Goal: Ask a question: Seek information or help from site administrators or community

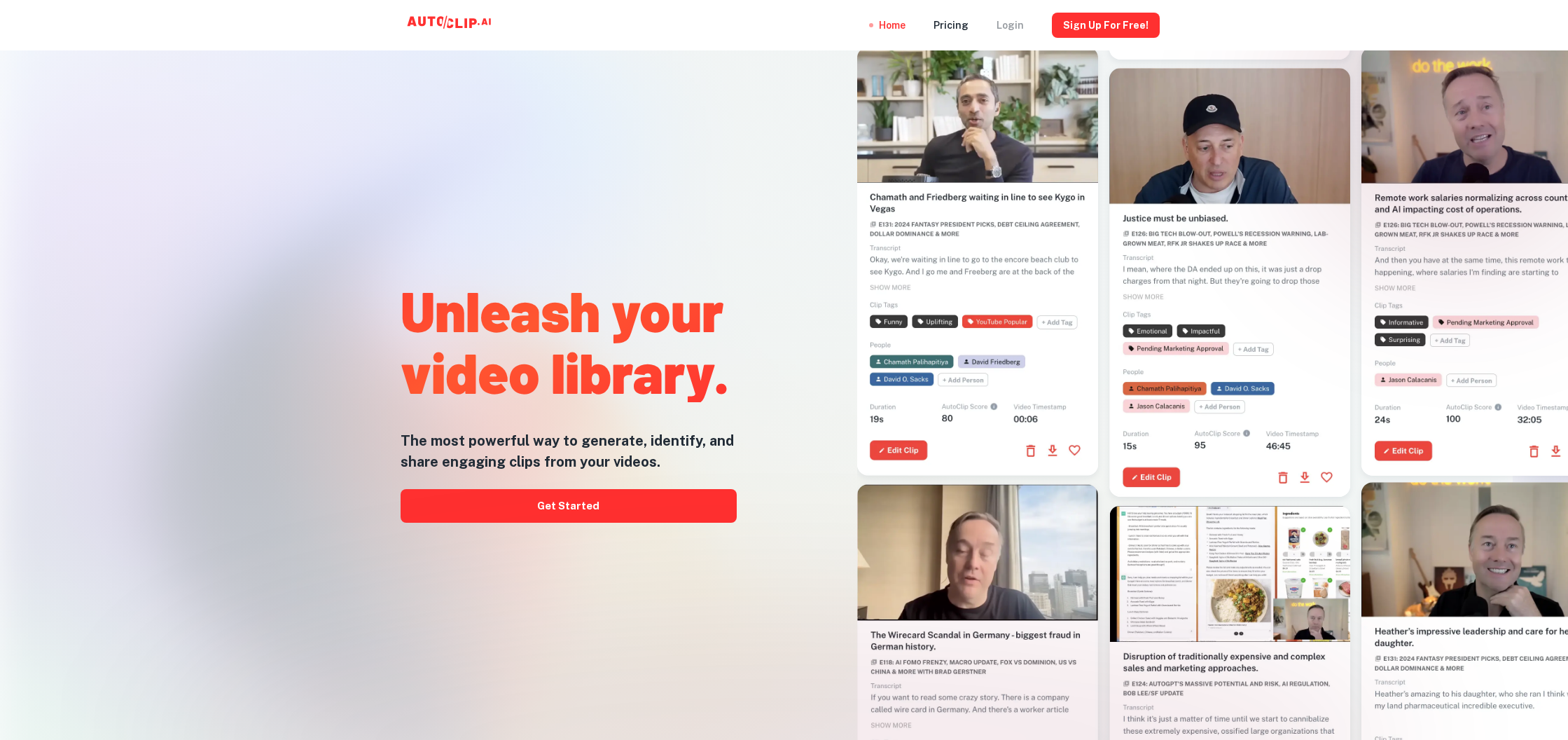
click at [1015, 22] on div "Login" at bounding box center [1010, 25] width 28 height 51
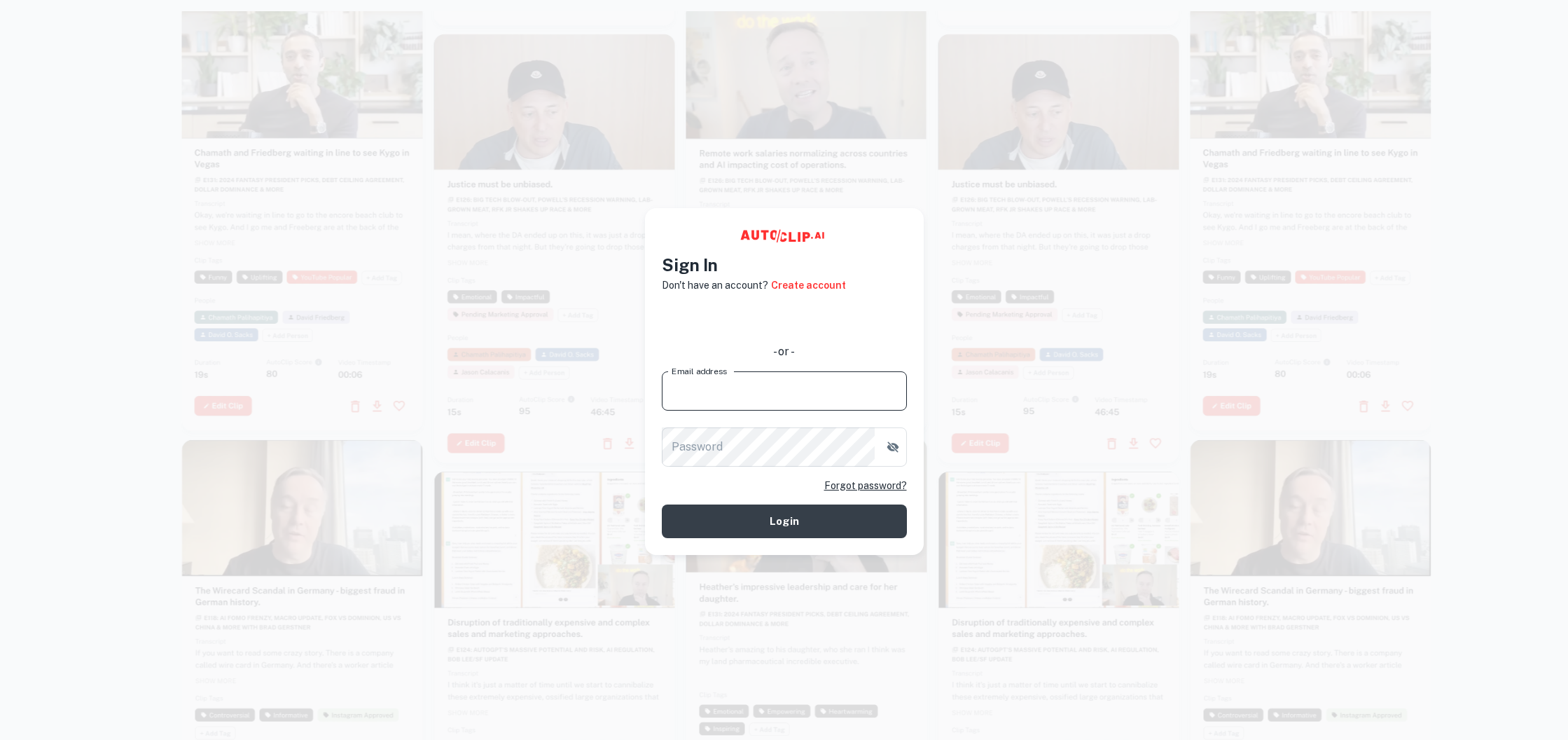
click at [727, 391] on input "Email address" at bounding box center [784, 390] width 245 height 39
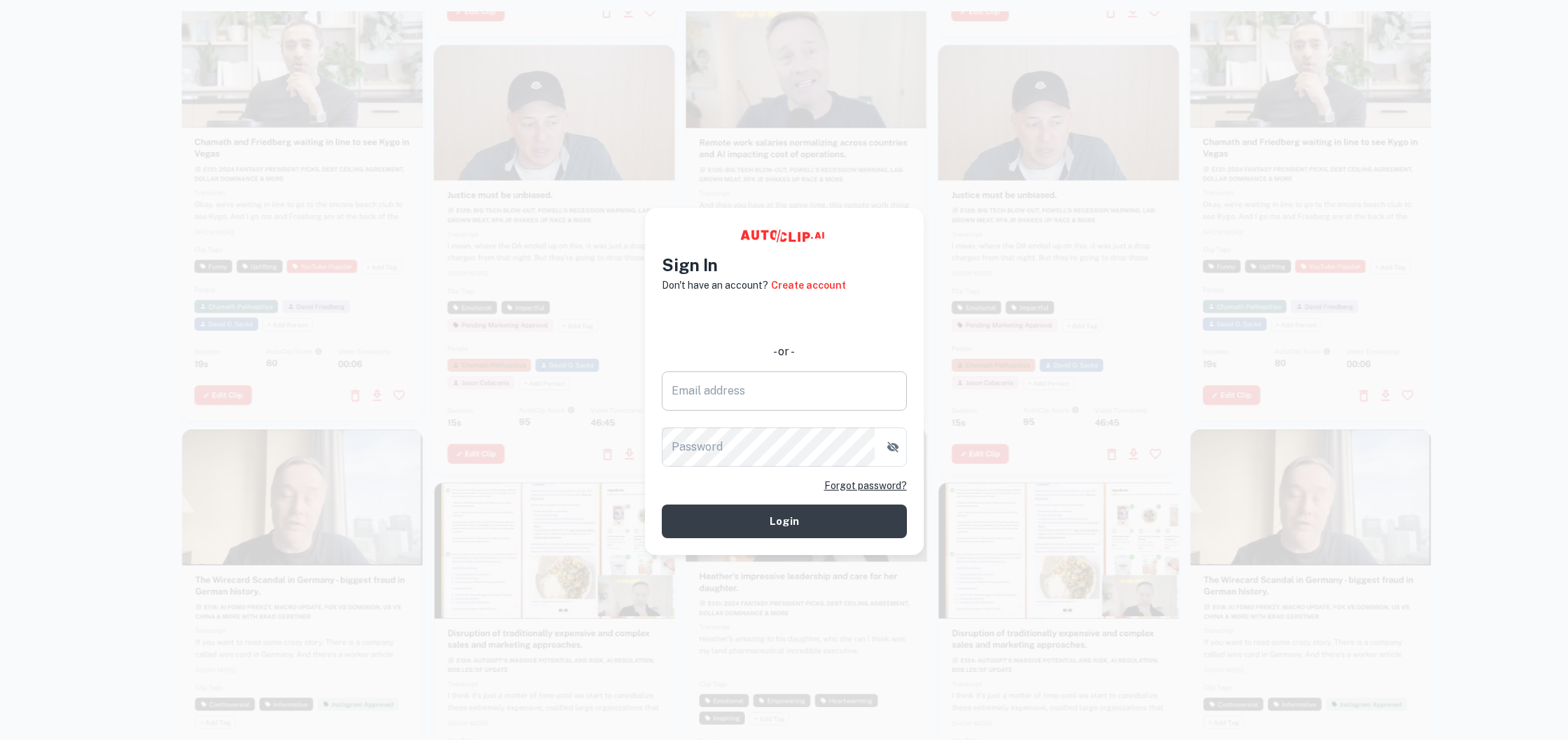
type input "[EMAIL_ADDRESS][DOMAIN_NAME]"
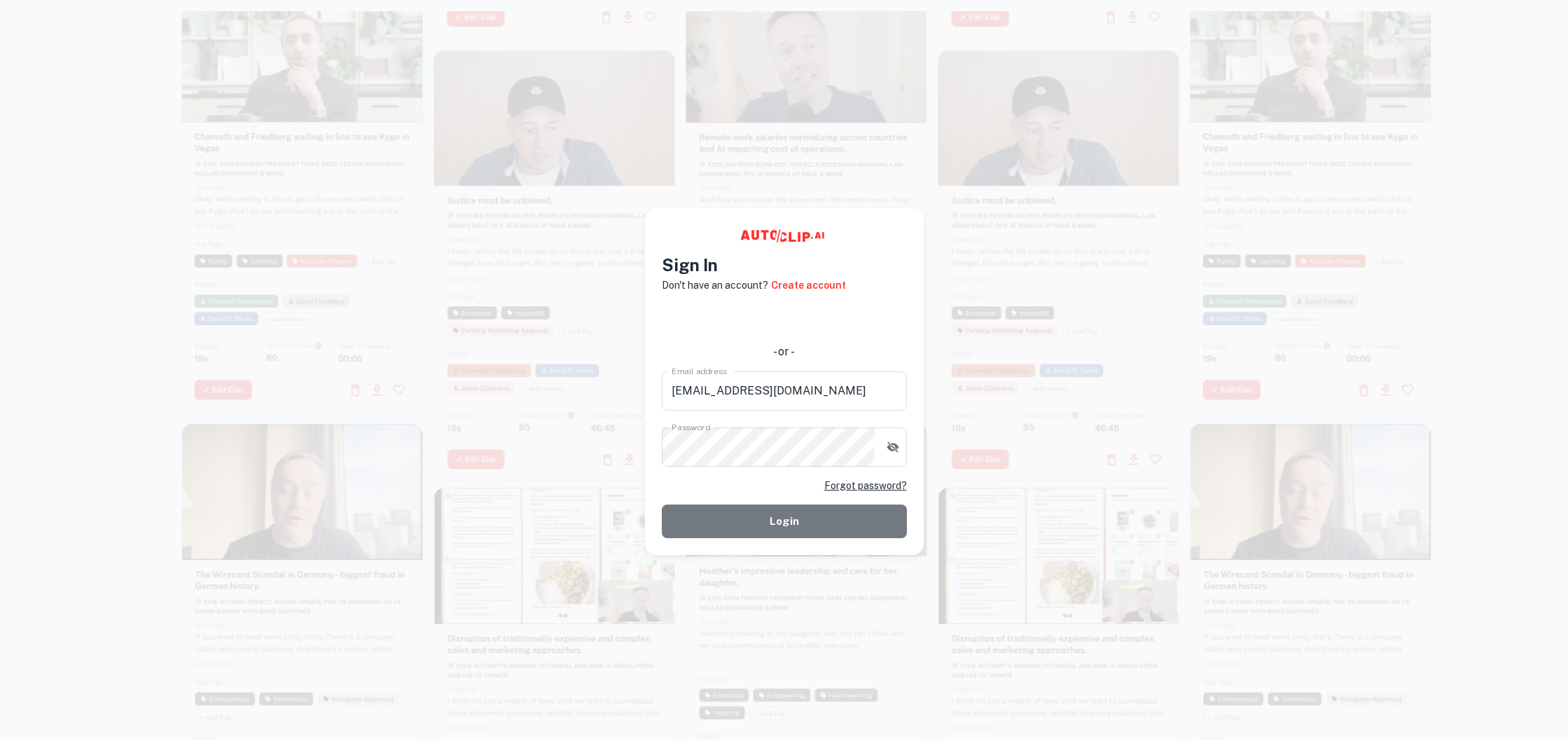
click at [804, 514] on button "Login" at bounding box center [784, 521] width 245 height 34
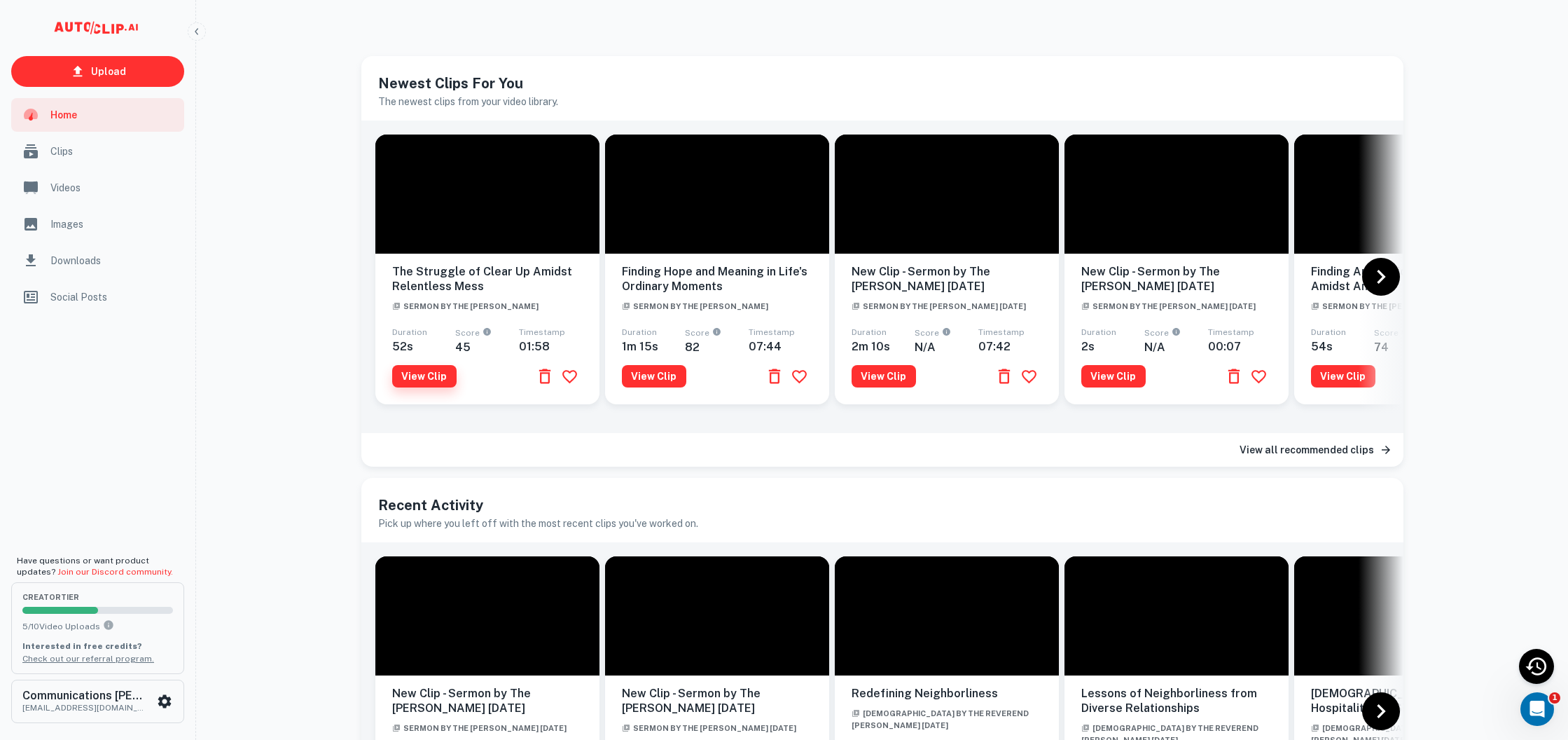
click at [408, 381] on button "View Clip" at bounding box center [424, 376] width 64 height 22
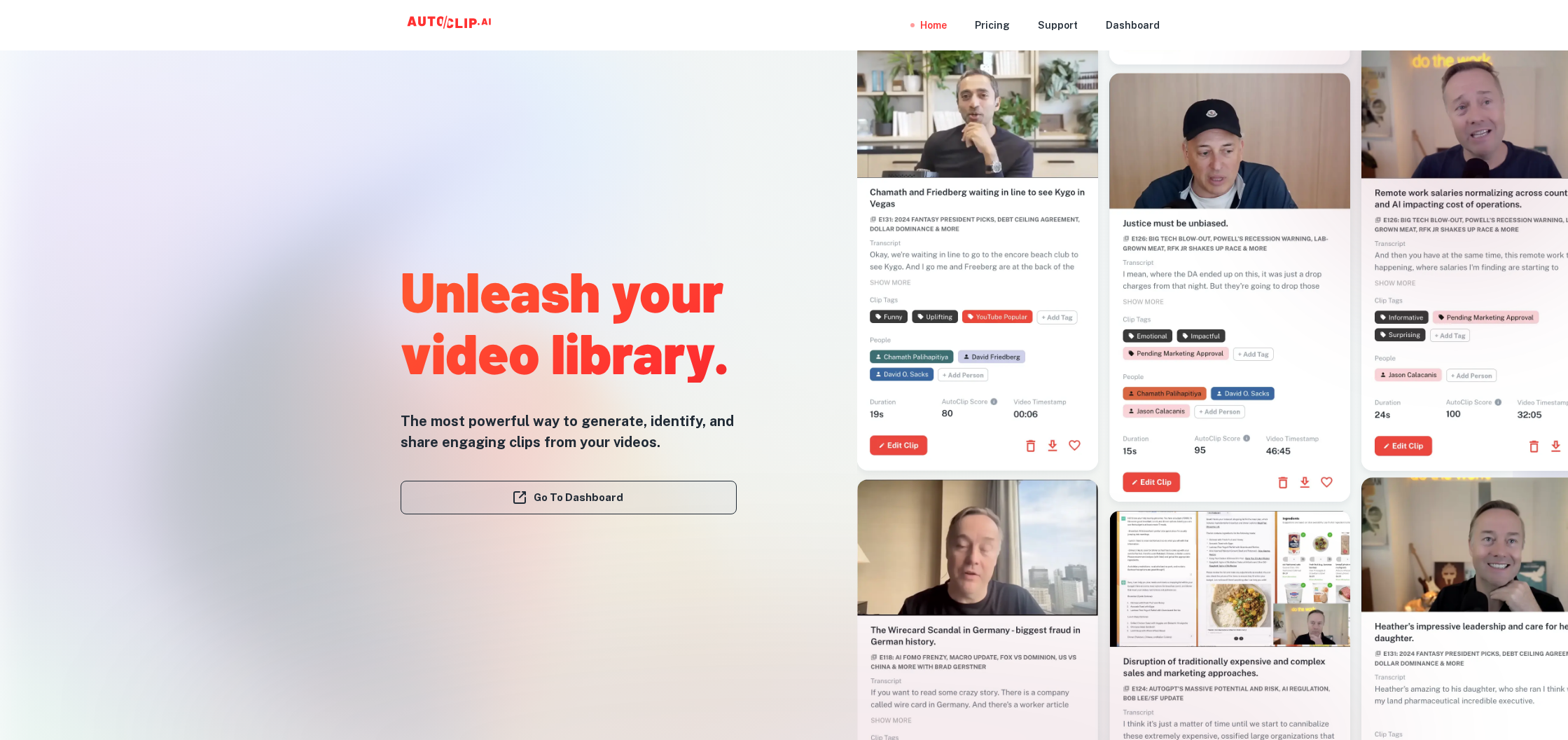
click at [712, 505] on link "Go To Dashboard" at bounding box center [568, 497] width 336 height 34
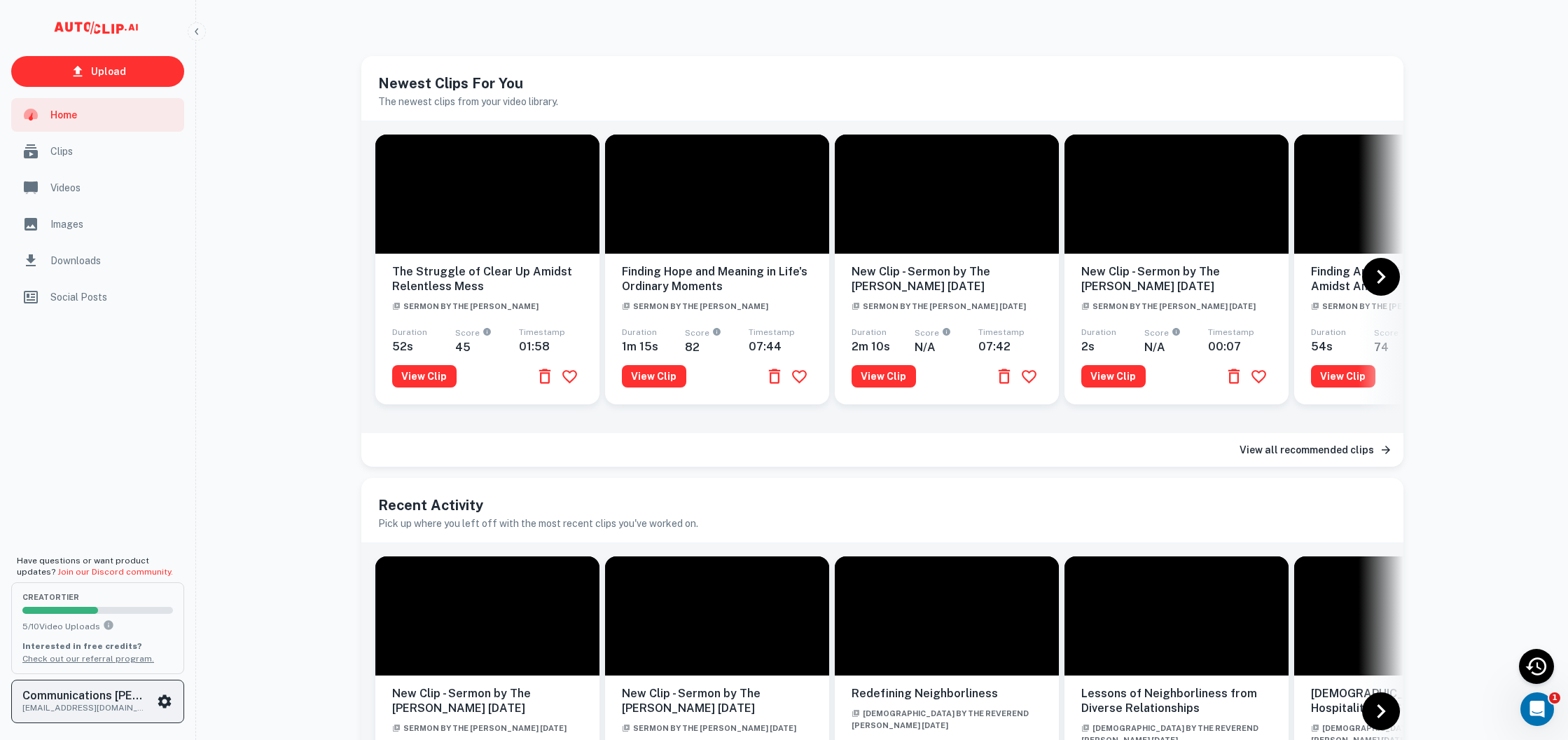
click at [162, 701] on icon "scrollable content" at bounding box center [165, 701] width 17 height 17
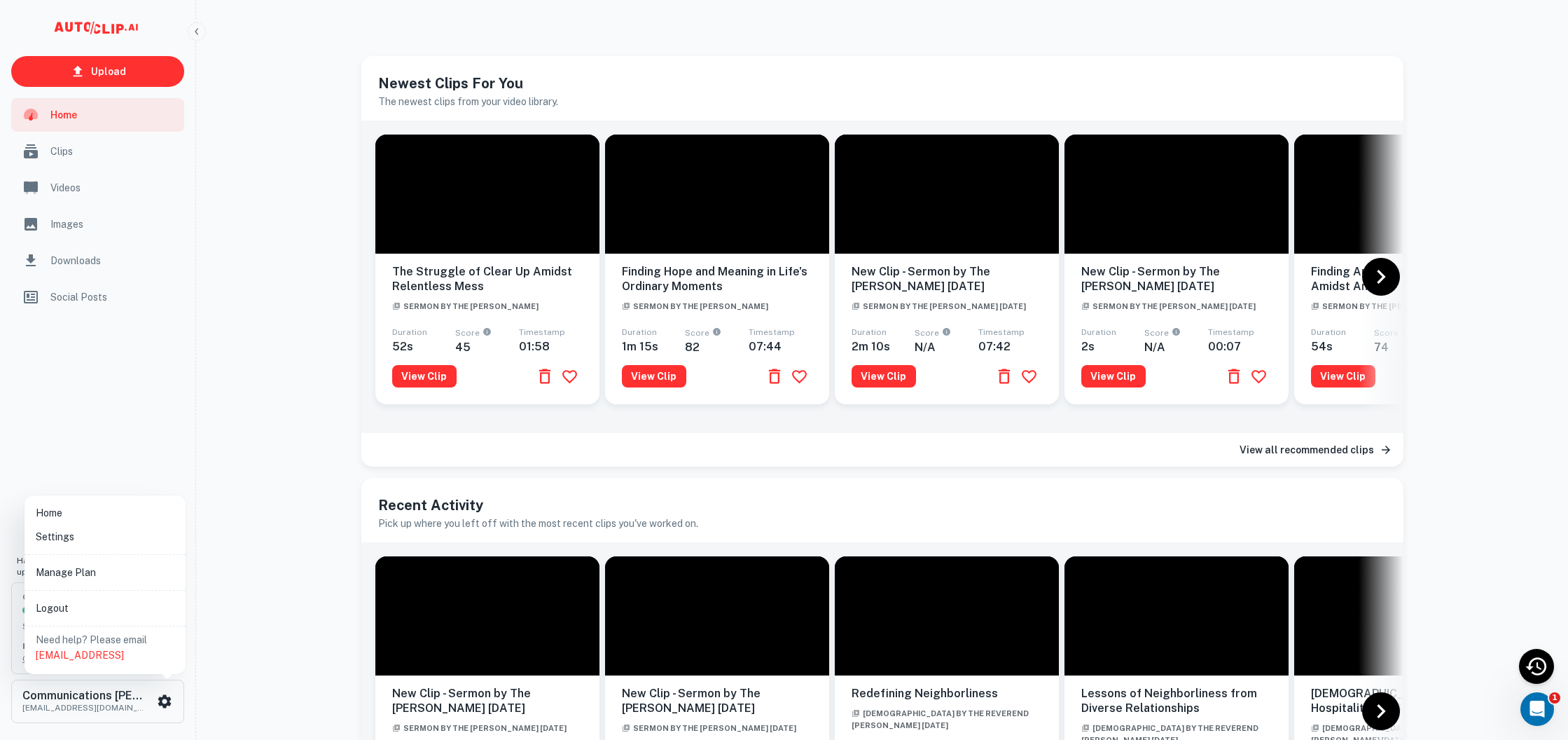
click at [104, 578] on li "Manage Plan" at bounding box center [104, 572] width 150 height 24
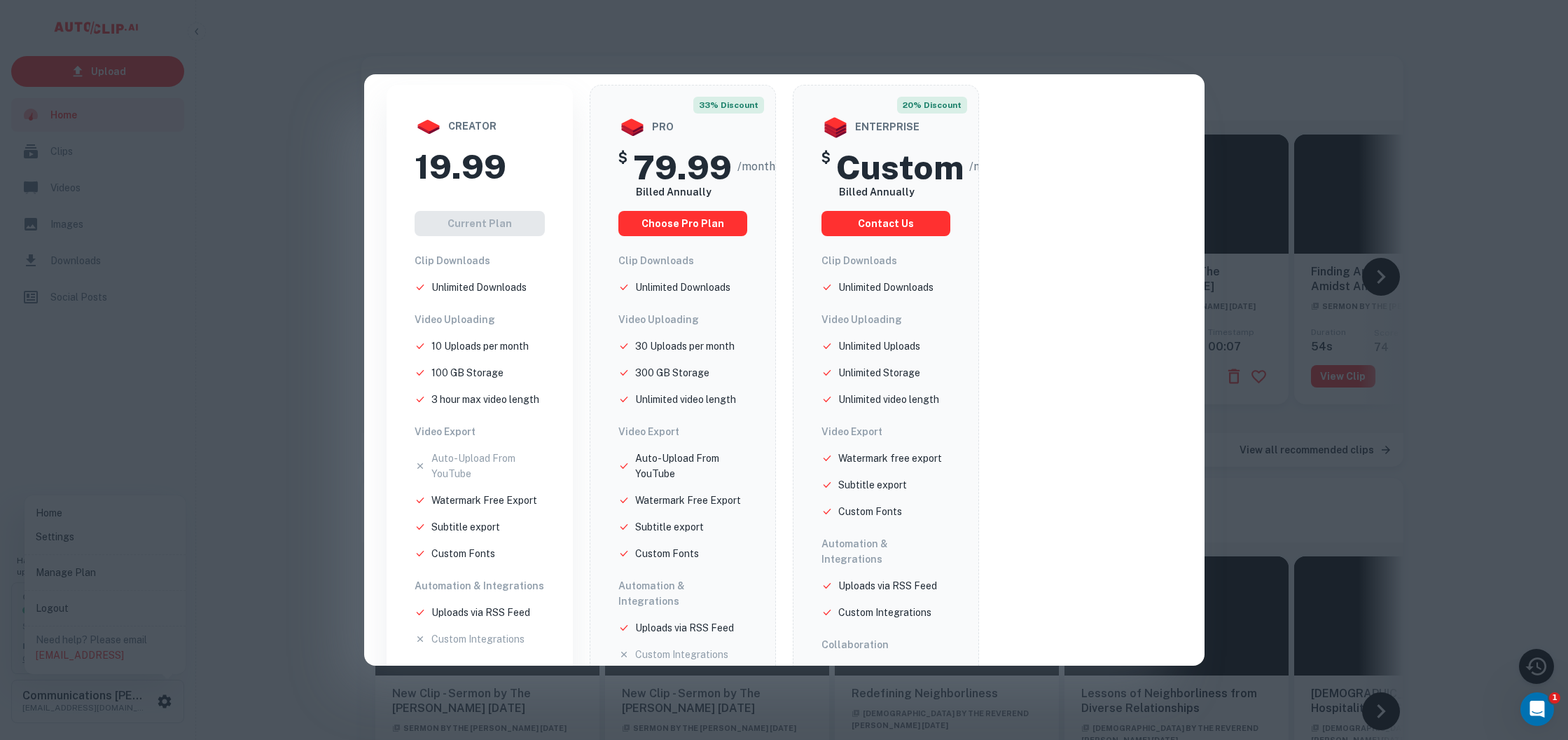
scroll to position [172, 0]
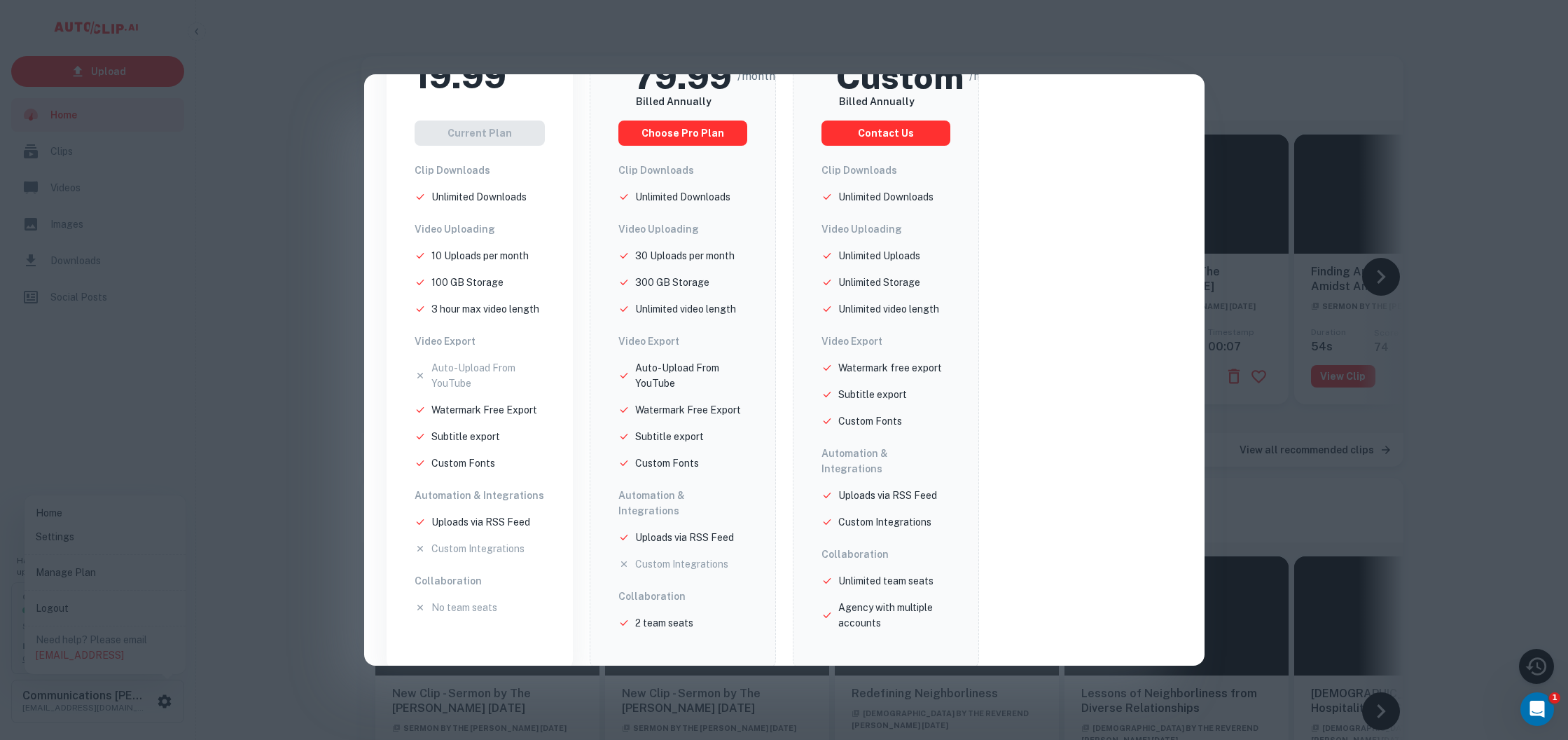
drag, startPoint x: 1378, startPoint y: 339, endPoint x: 1394, endPoint y: 341, distance: 16.1
click at [1380, 340] on div "Update Your Plan You are currently on the Creator tier. Have a discount code? M…" at bounding box center [784, 370] width 1568 height 740
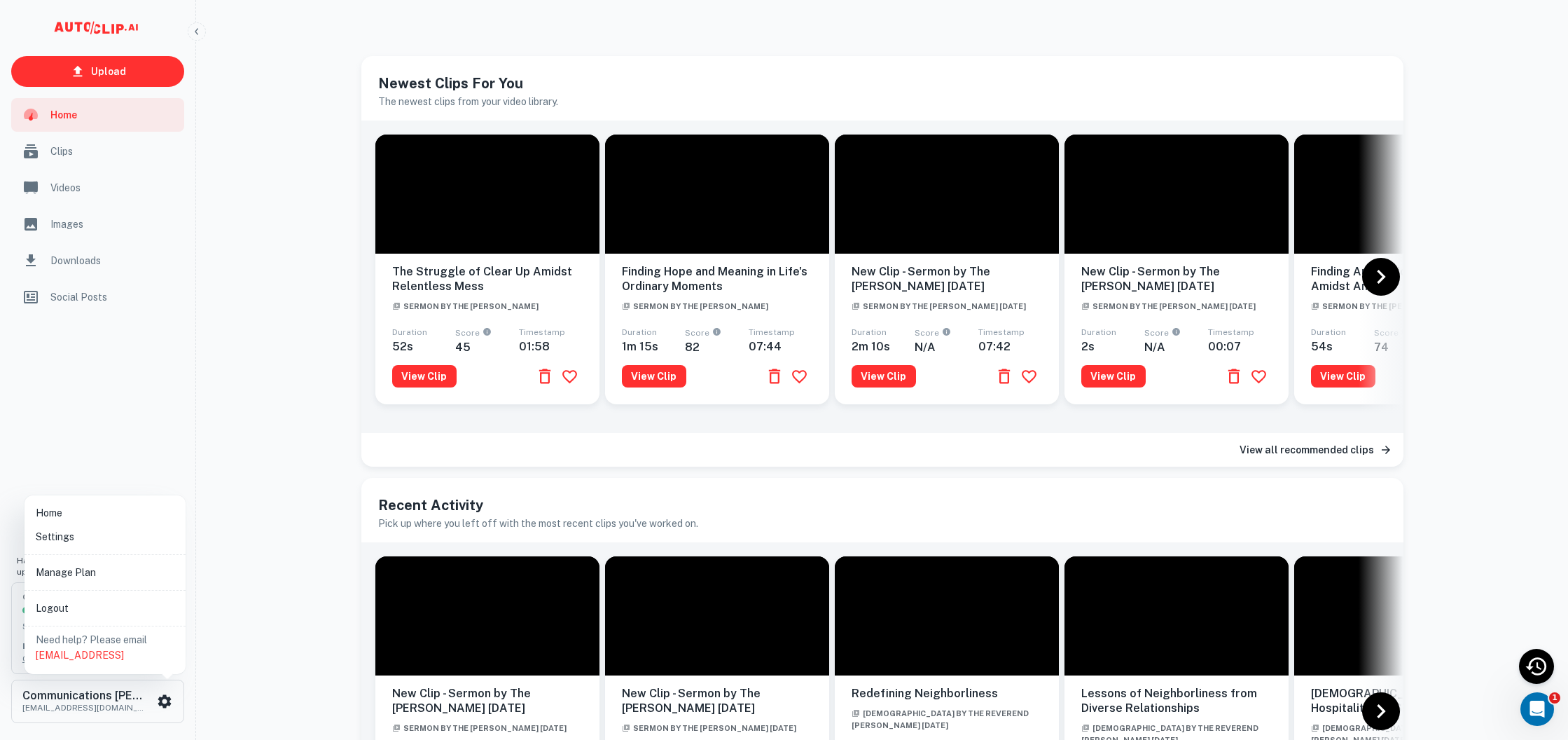
click at [119, 538] on li "Settings" at bounding box center [104, 537] width 150 height 24
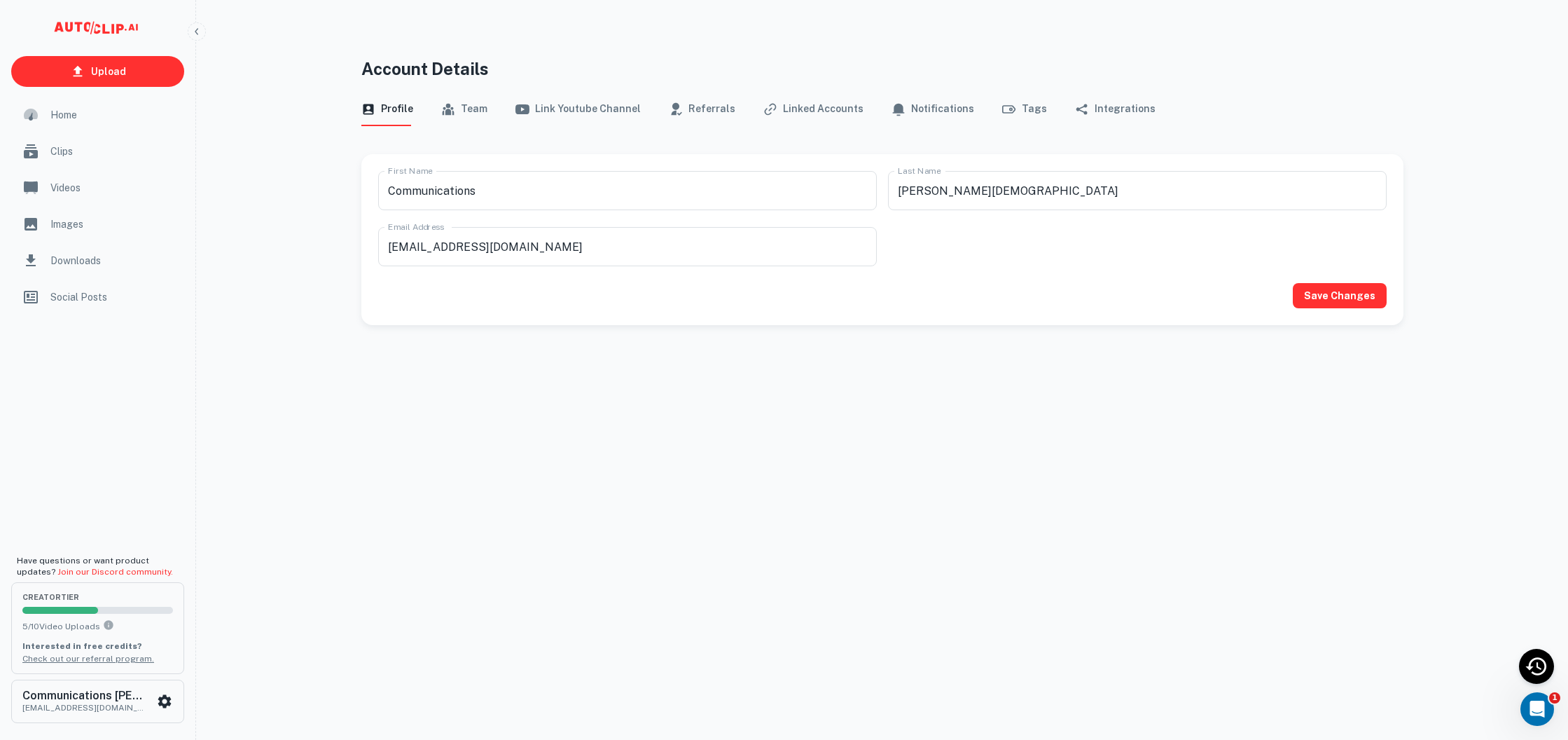
click at [457, 104] on button "Team" at bounding box center [464, 109] width 46 height 34
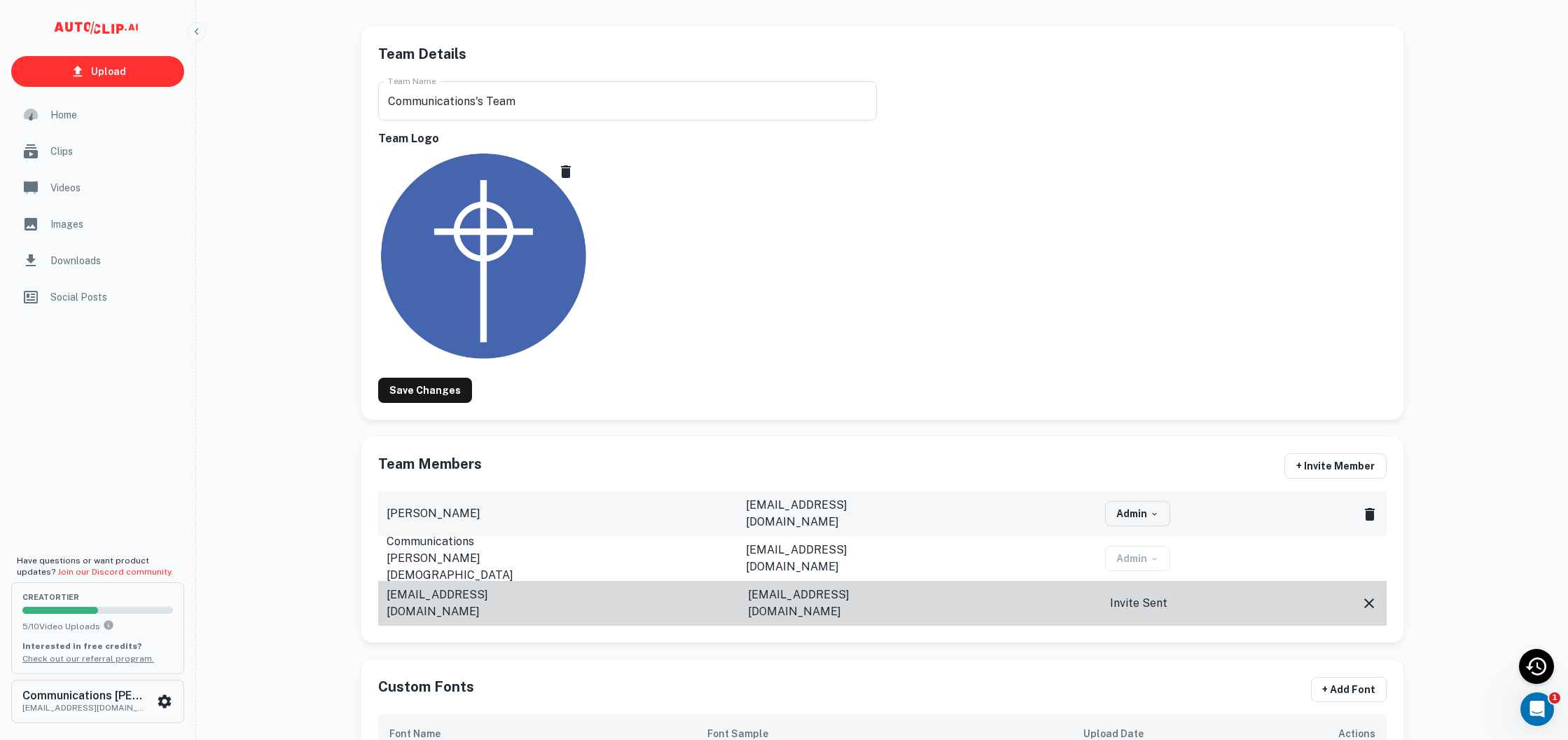
scroll to position [133, 0]
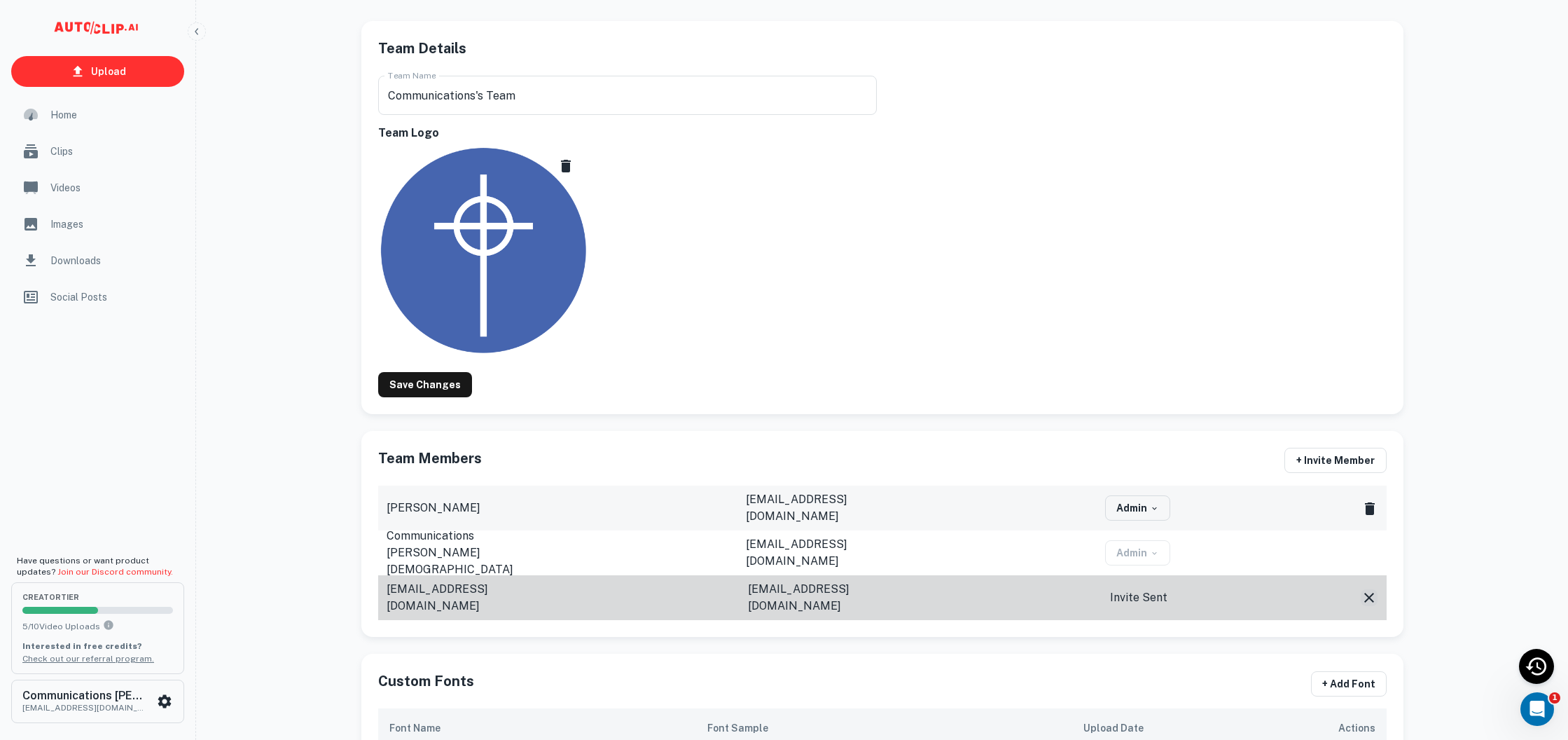
click at [1372, 595] on icon "button" at bounding box center [1368, 597] width 10 height 10
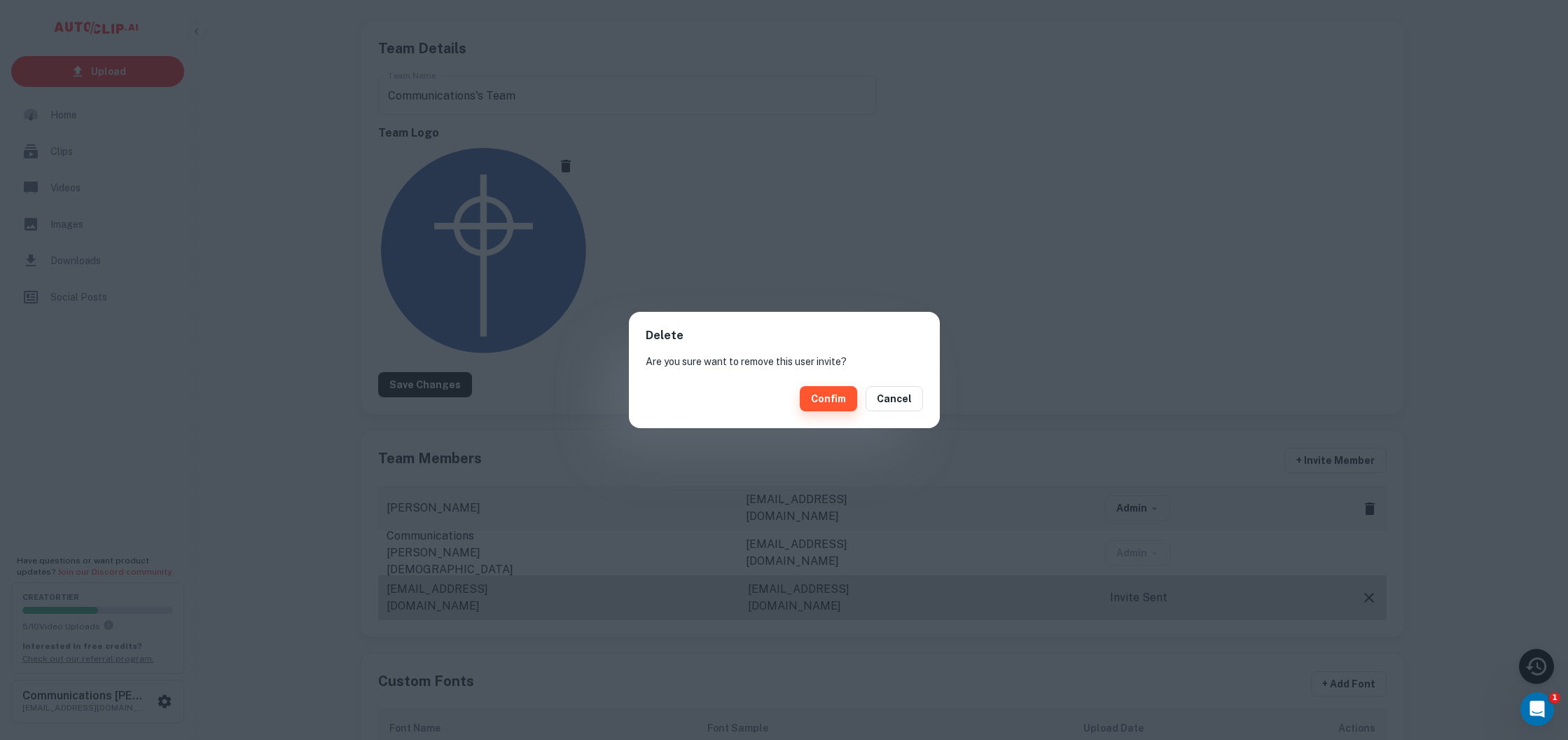
click at [843, 401] on button "Confim" at bounding box center [828, 399] width 57 height 25
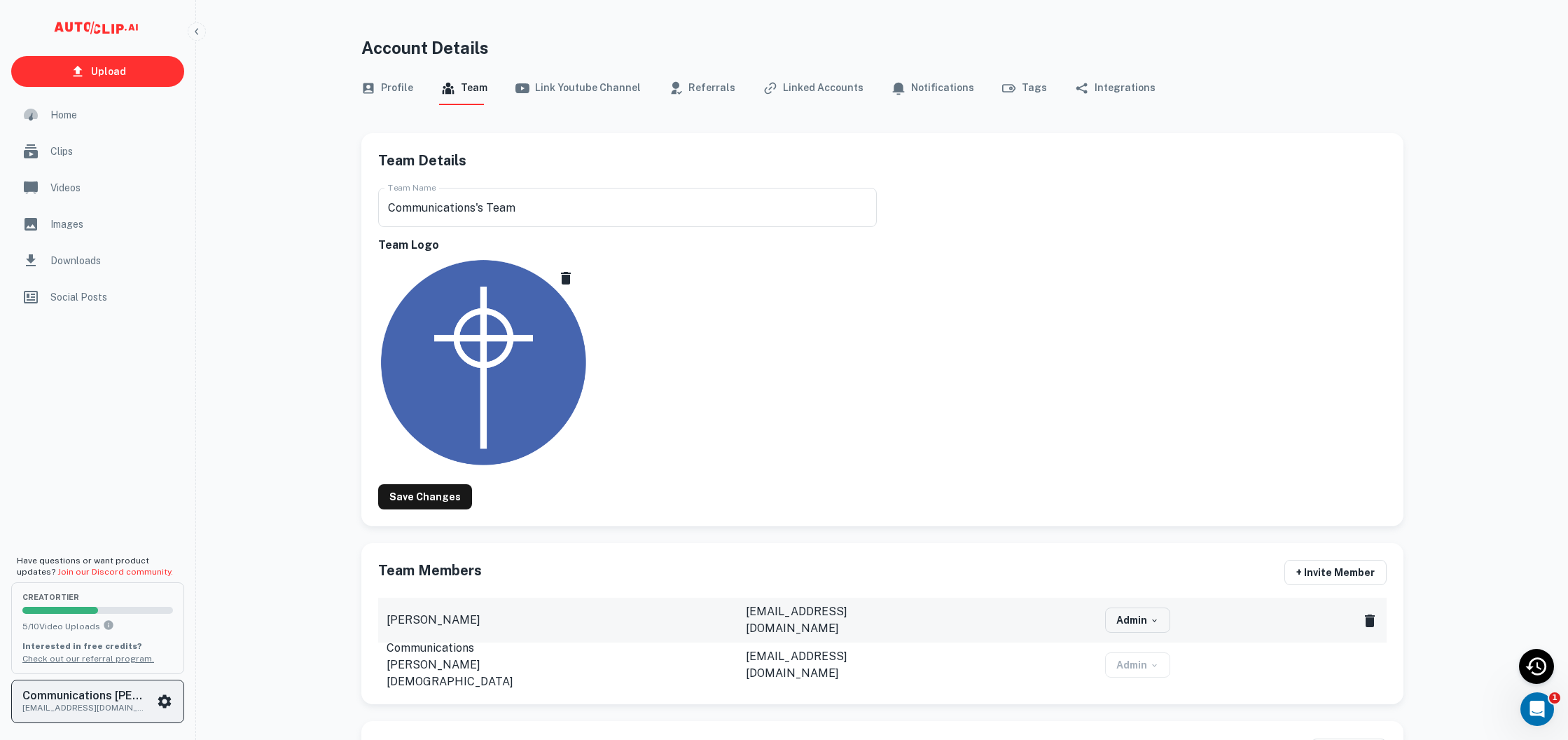
scroll to position [16, 0]
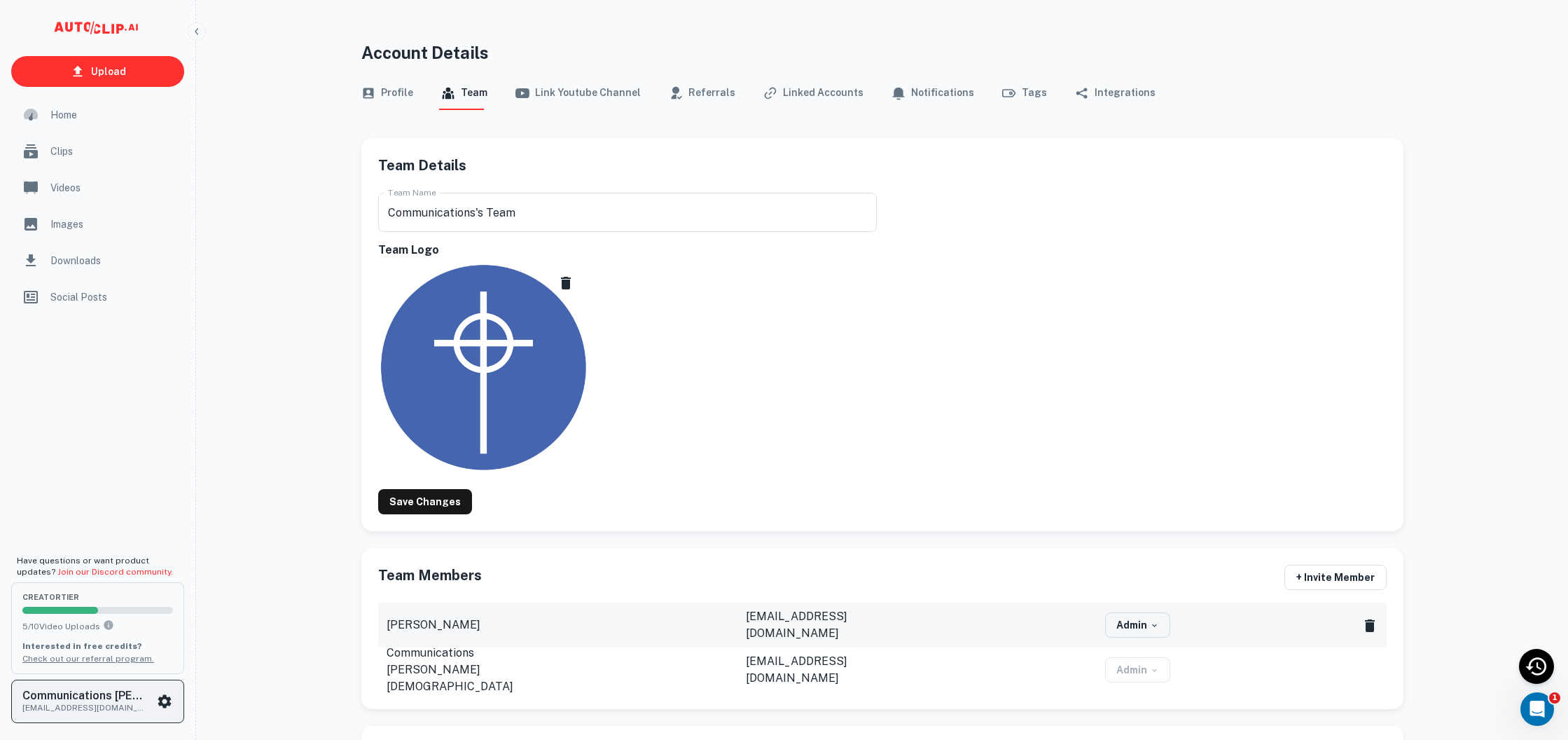
click at [142, 693] on h6 "Communications [PERSON_NAME][DEMOGRAPHIC_DATA]" at bounding box center [85, 695] width 126 height 11
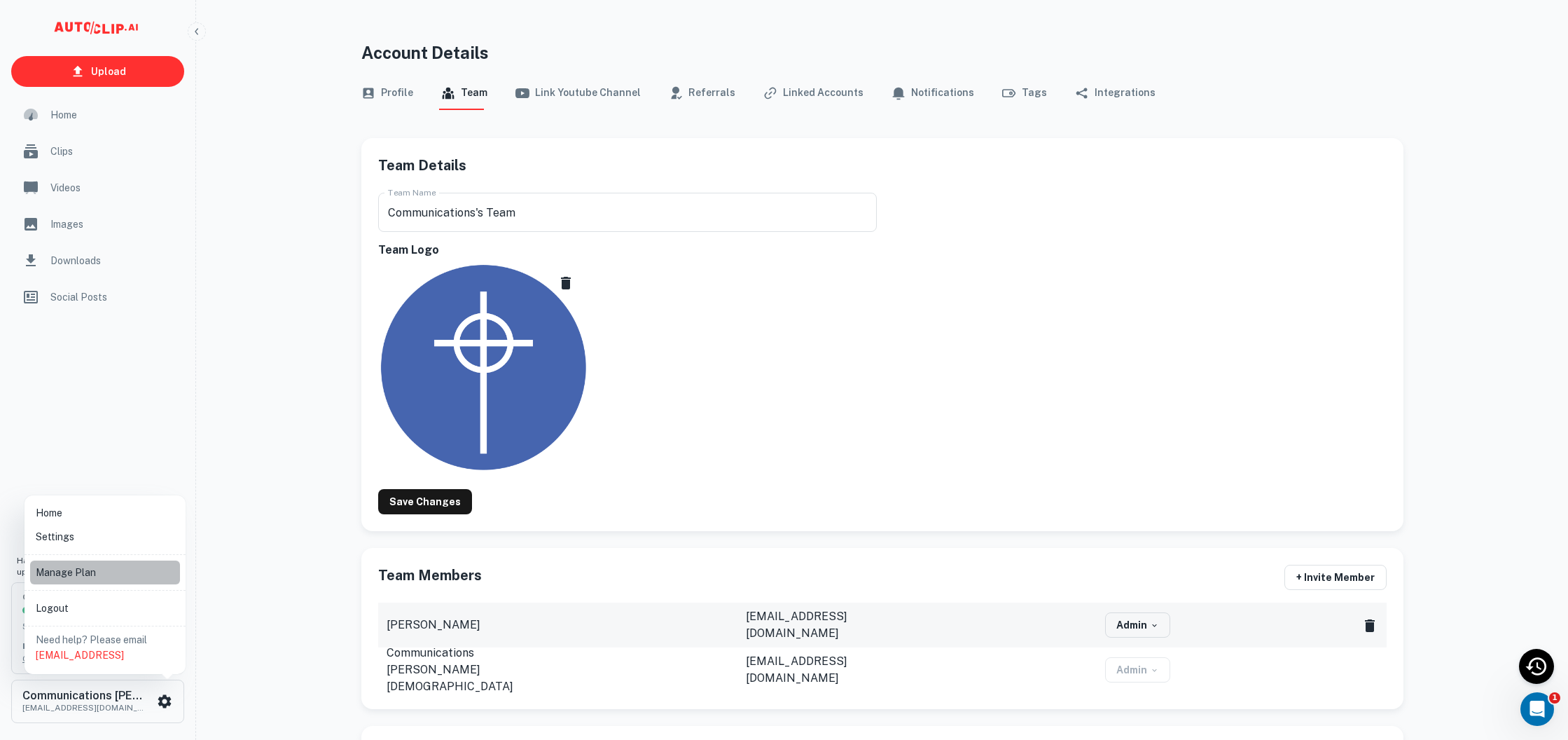
click at [80, 578] on li "Manage Plan" at bounding box center [104, 572] width 150 height 24
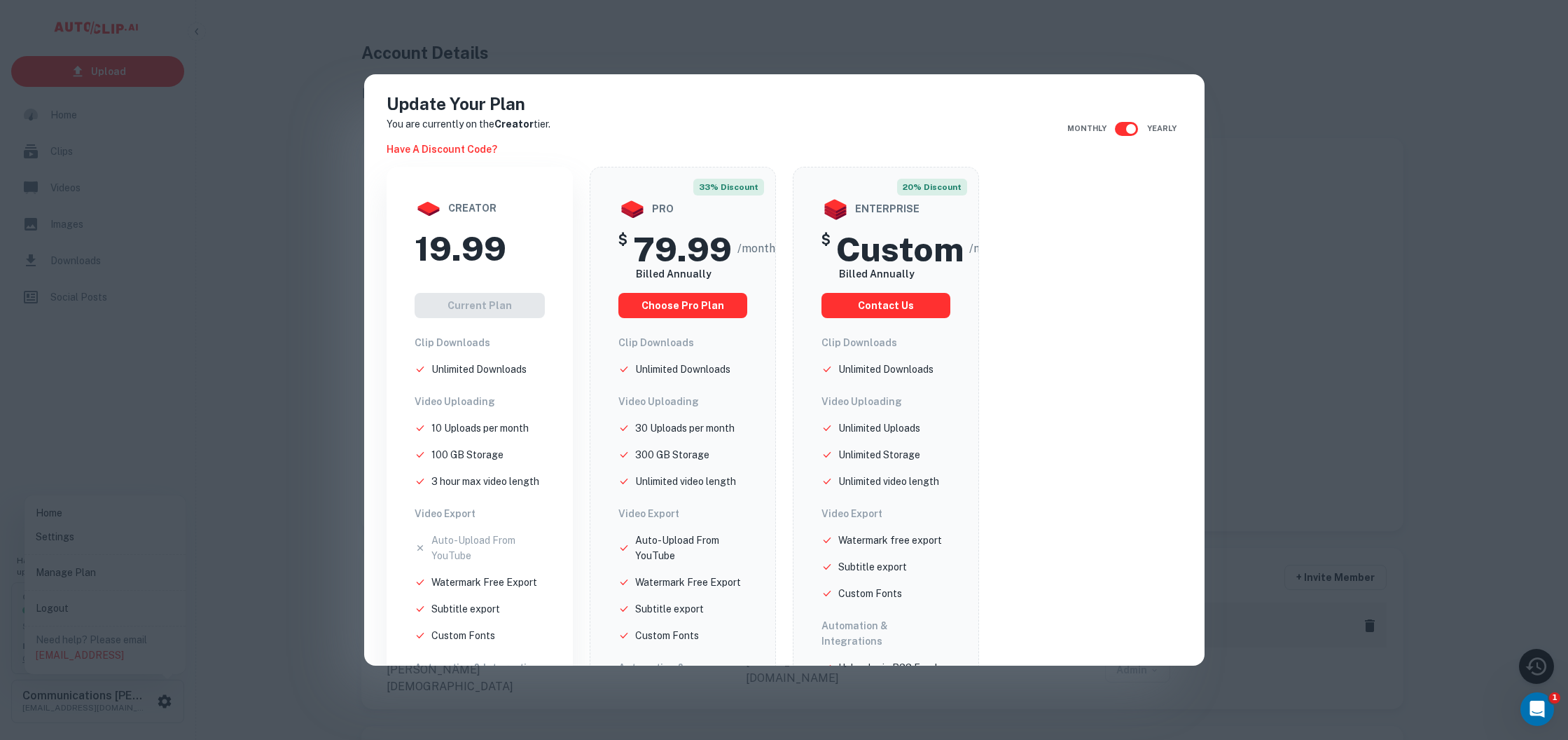
click at [623, 451] on icon at bounding box center [623, 455] width 11 height 11
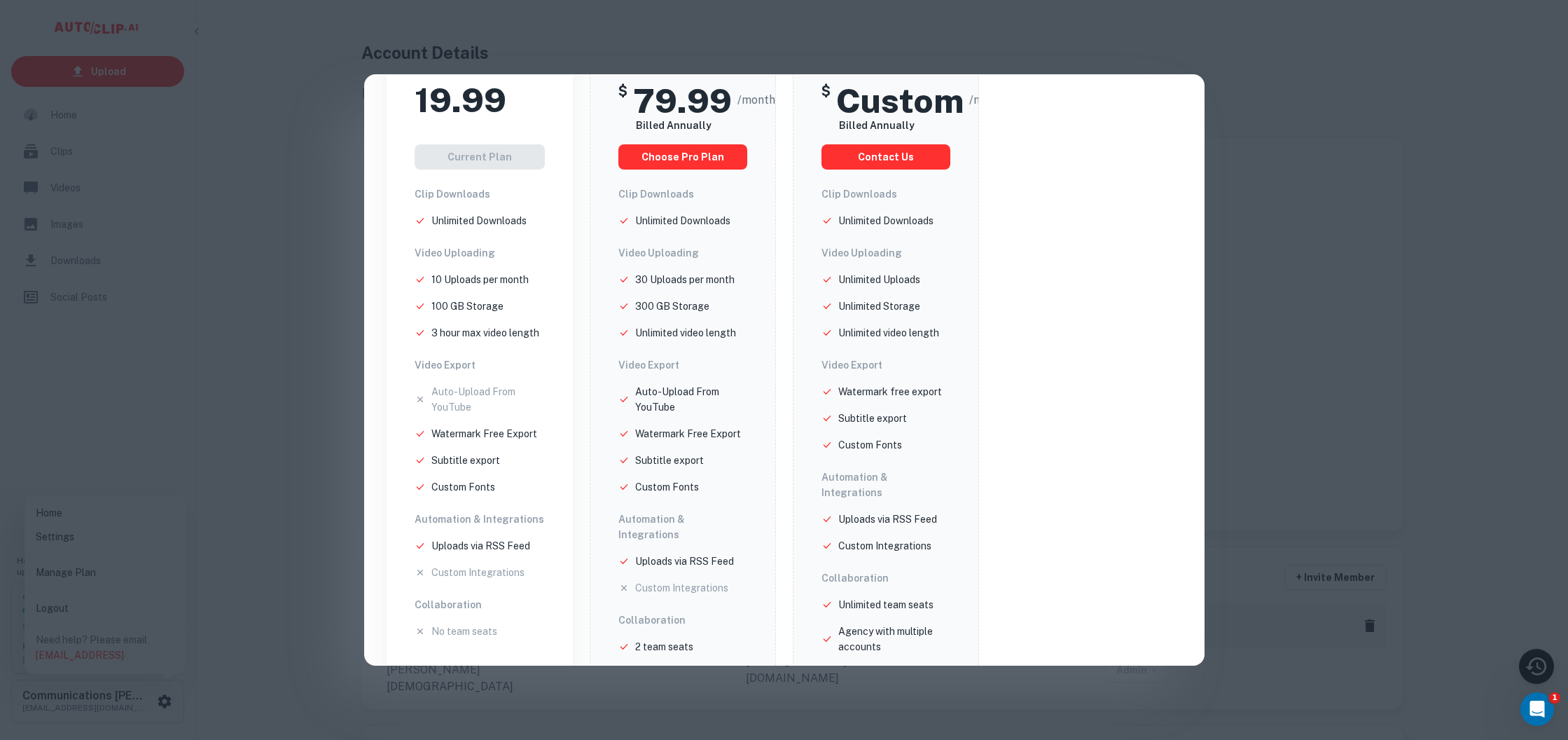
scroll to position [172, 0]
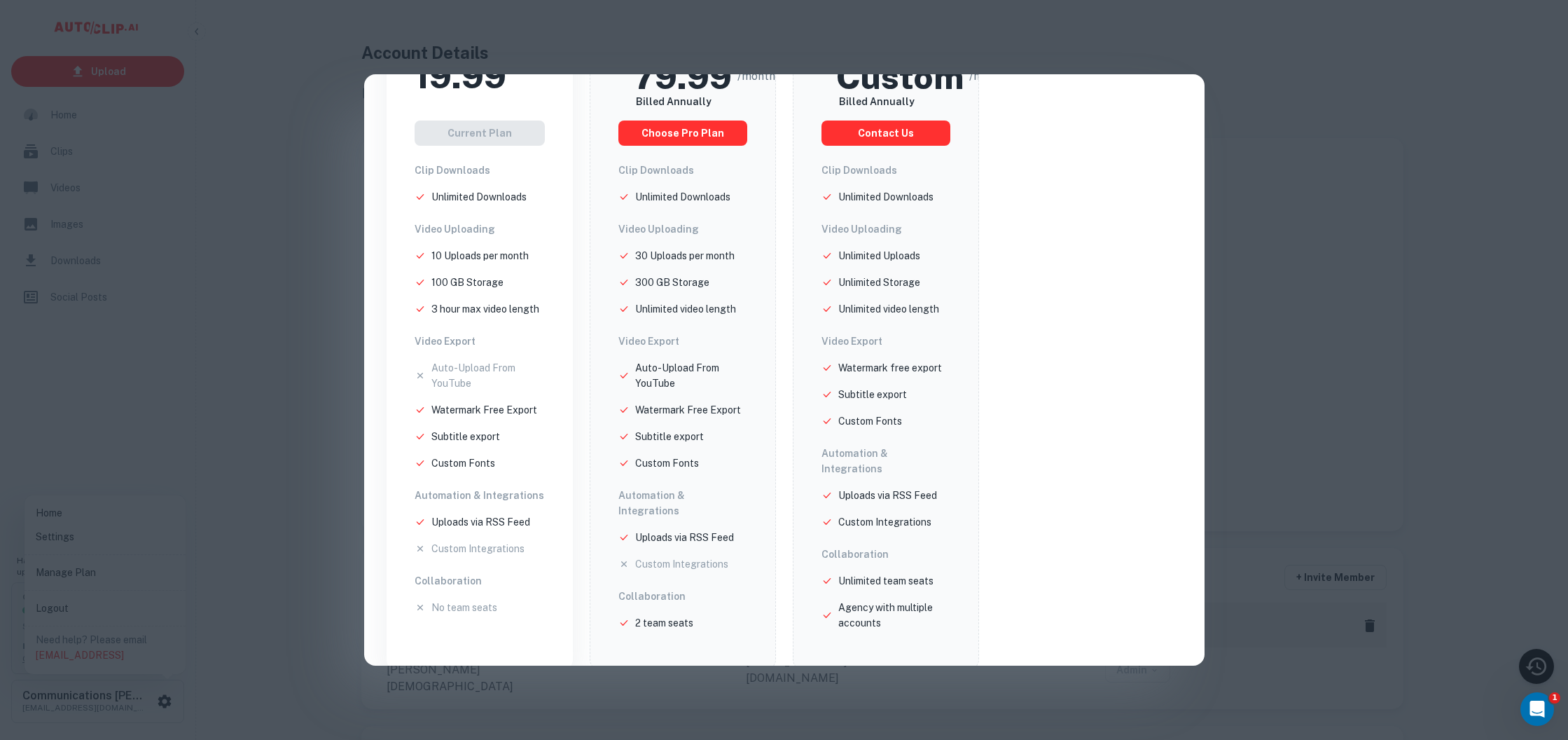
click at [492, 443] on p "Subtitle export" at bounding box center [466, 436] width 69 height 16
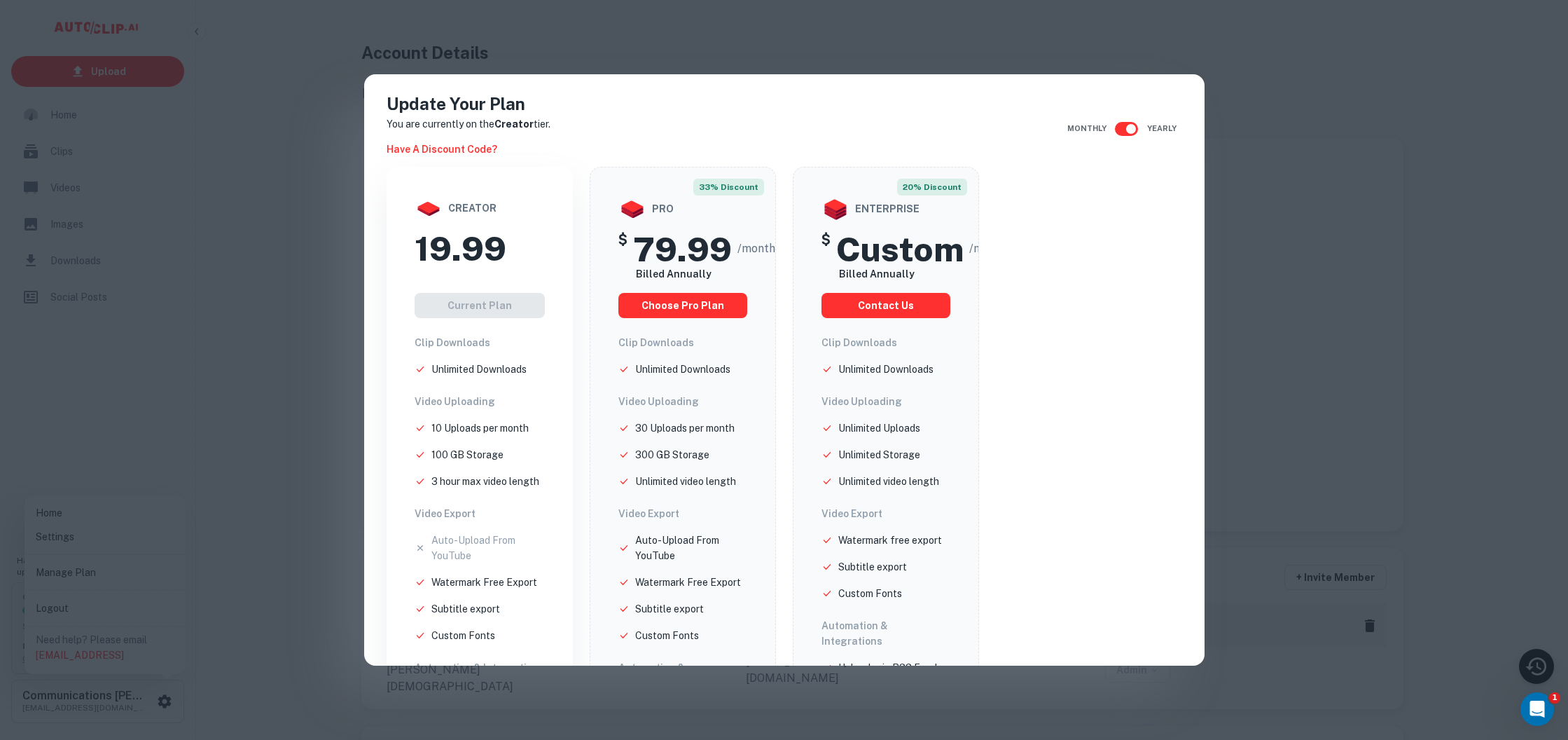
click at [1129, 130] on input "checkbox" at bounding box center [1131, 129] width 80 height 27
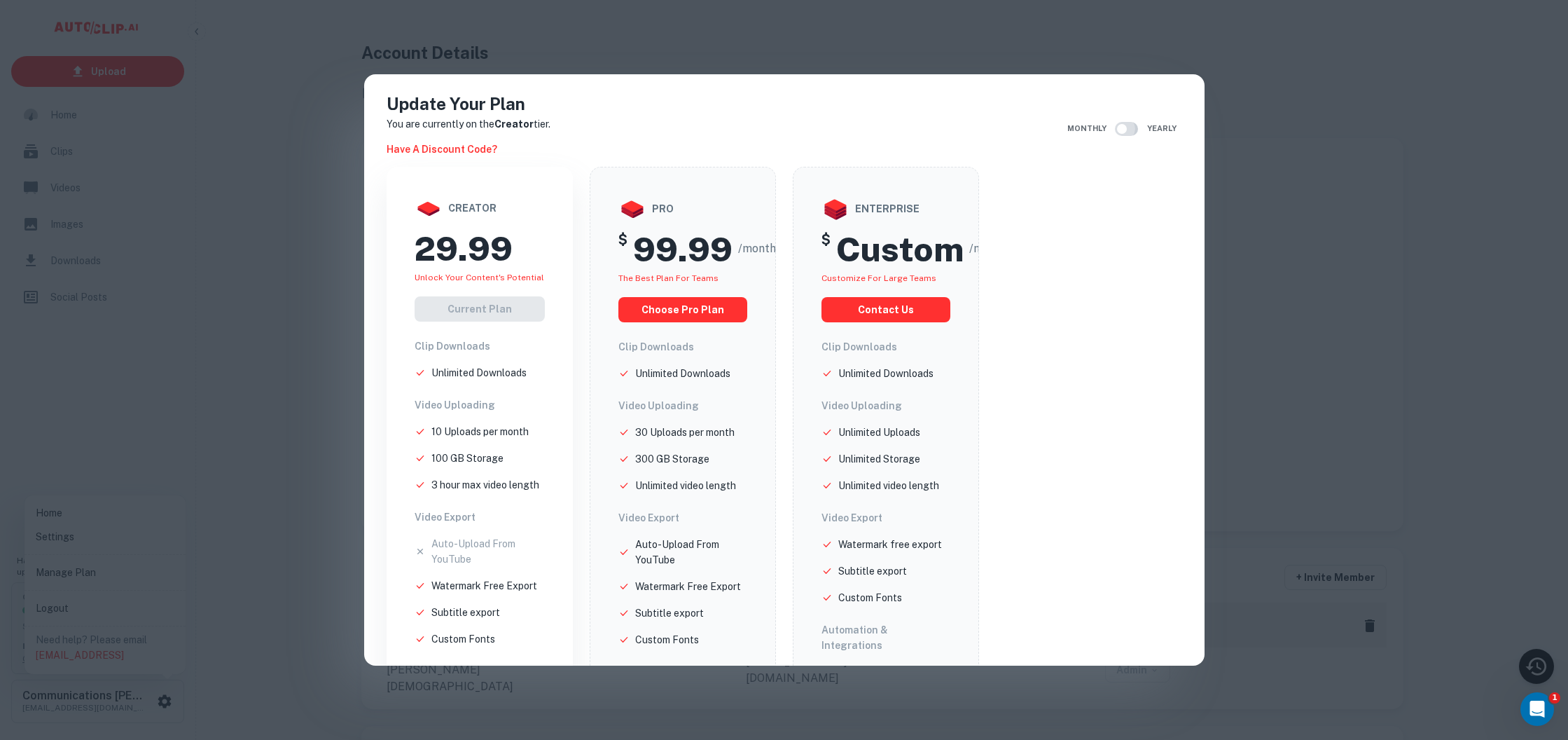
click at [1120, 127] on input "checkbox" at bounding box center [1121, 129] width 80 height 27
checkbox input "true"
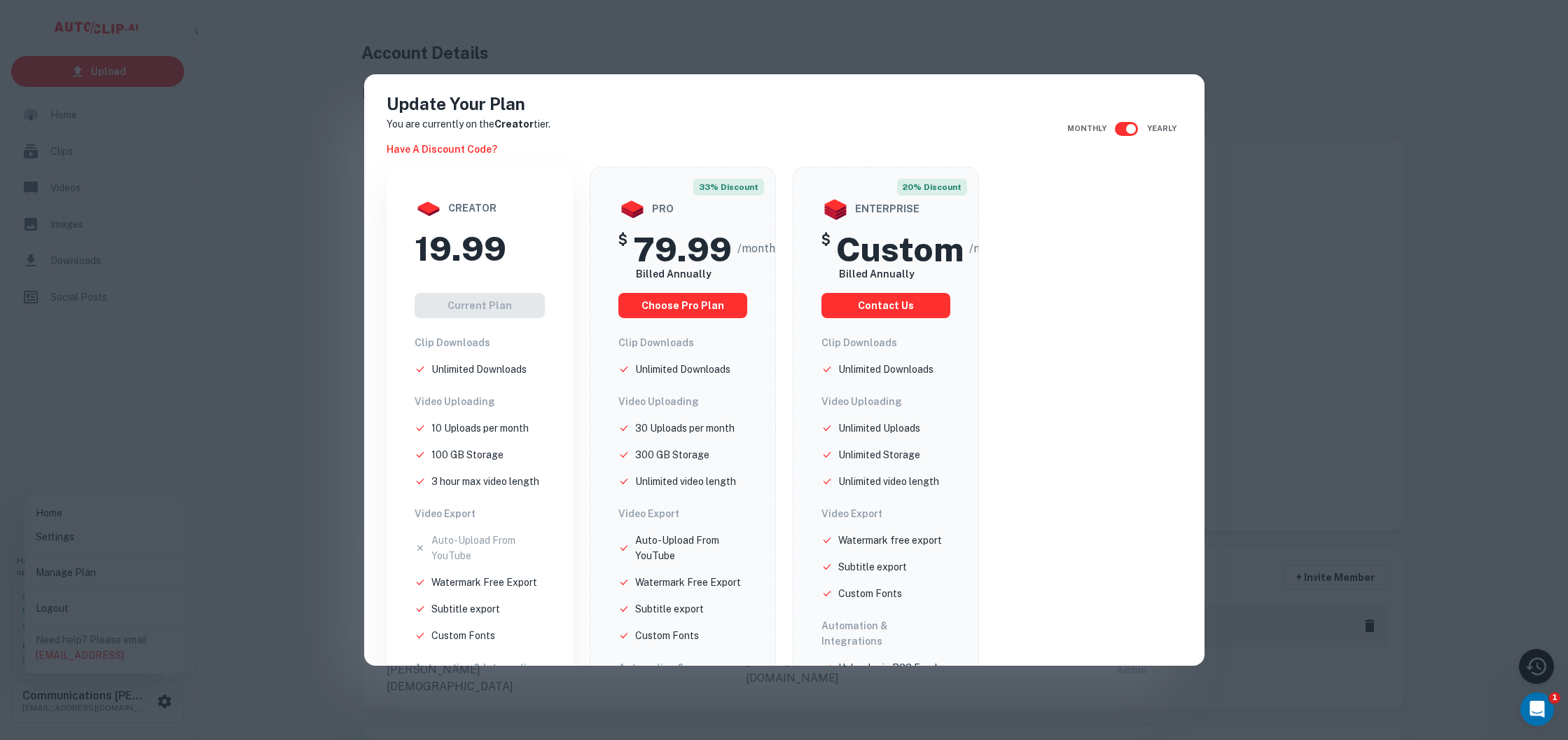
click at [1325, 262] on div "Update Your Plan You are currently on the Creator tier. Have a discount code? M…" at bounding box center [784, 370] width 1568 height 740
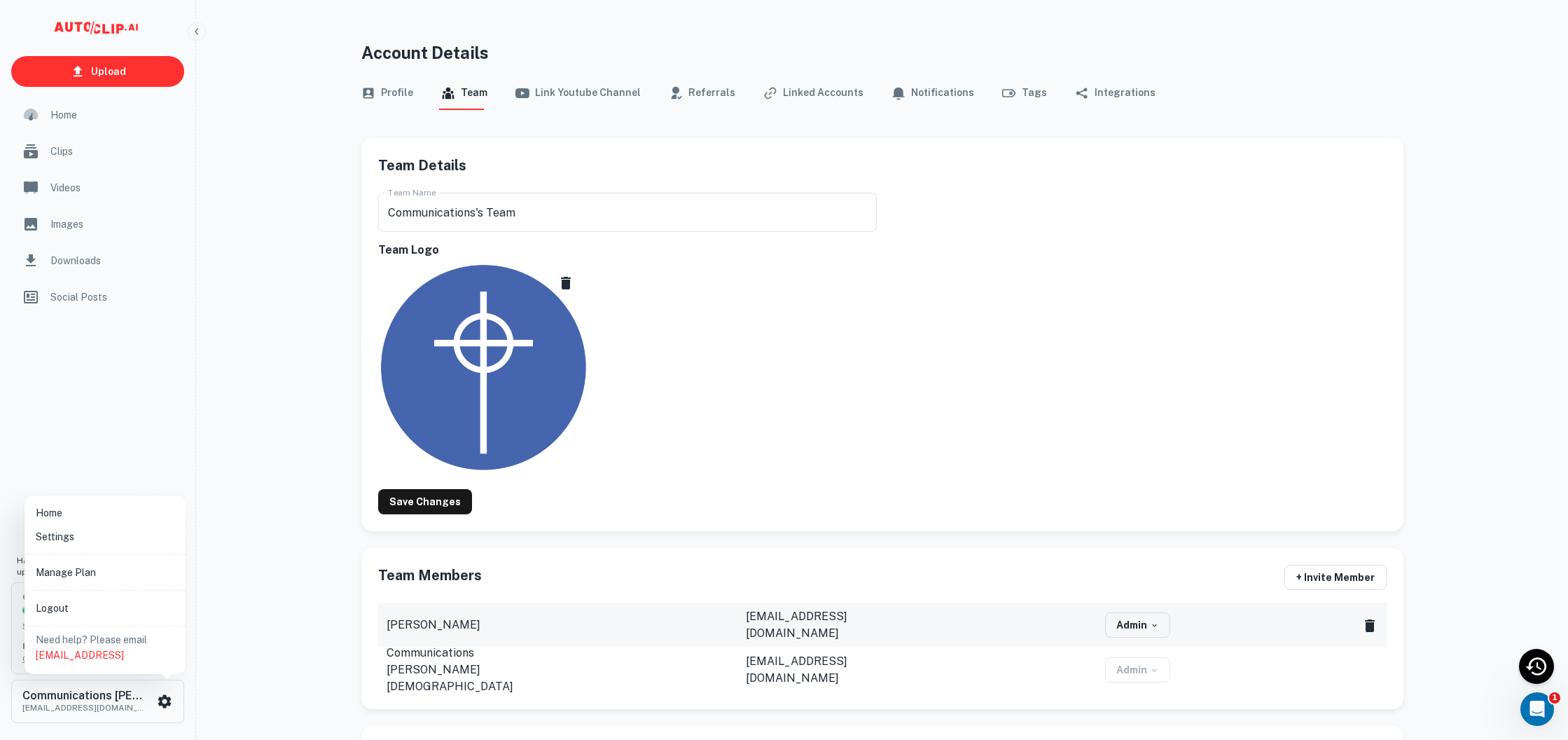
click at [393, 86] on div at bounding box center [784, 370] width 1568 height 740
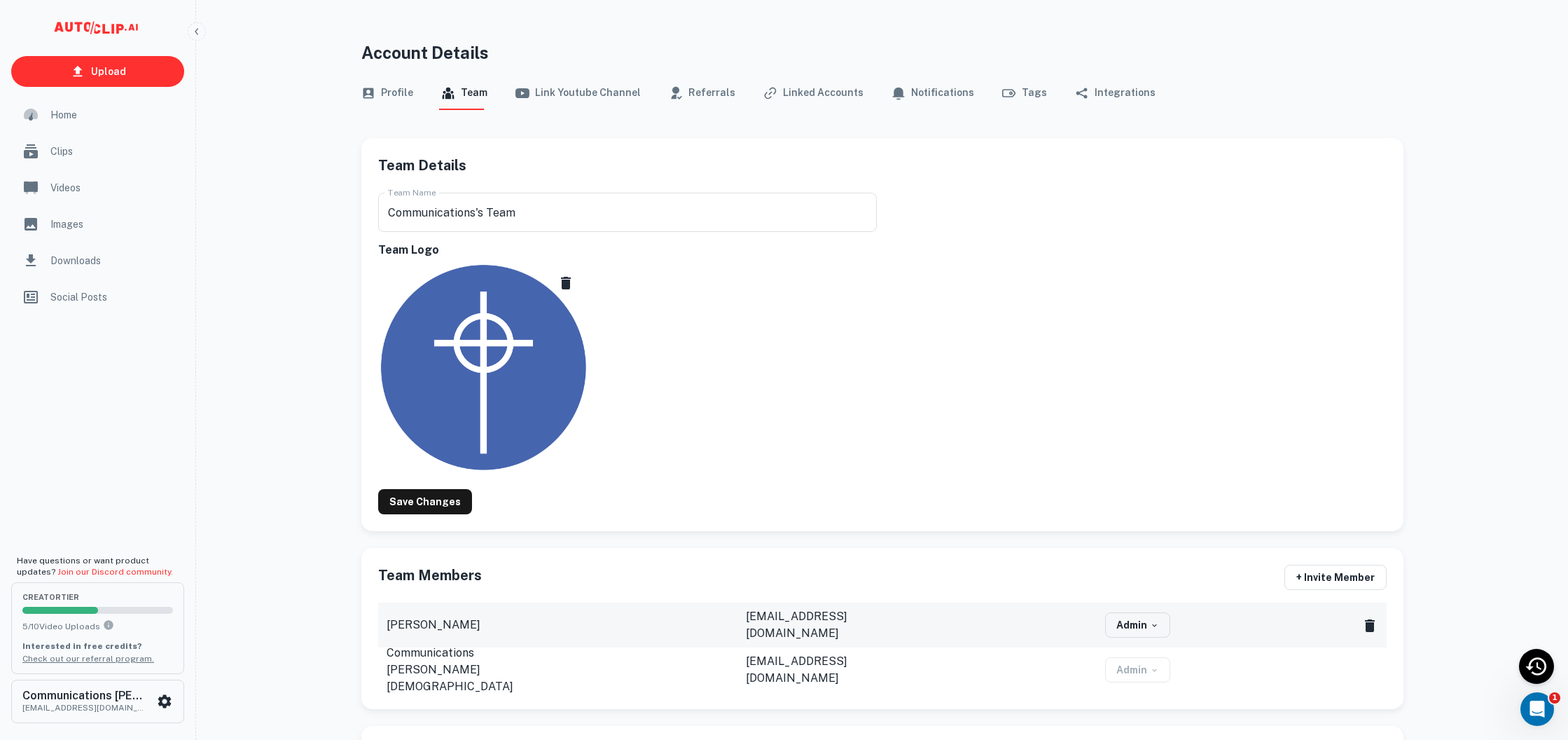
click at [387, 89] on button "Profile" at bounding box center [387, 92] width 52 height 34
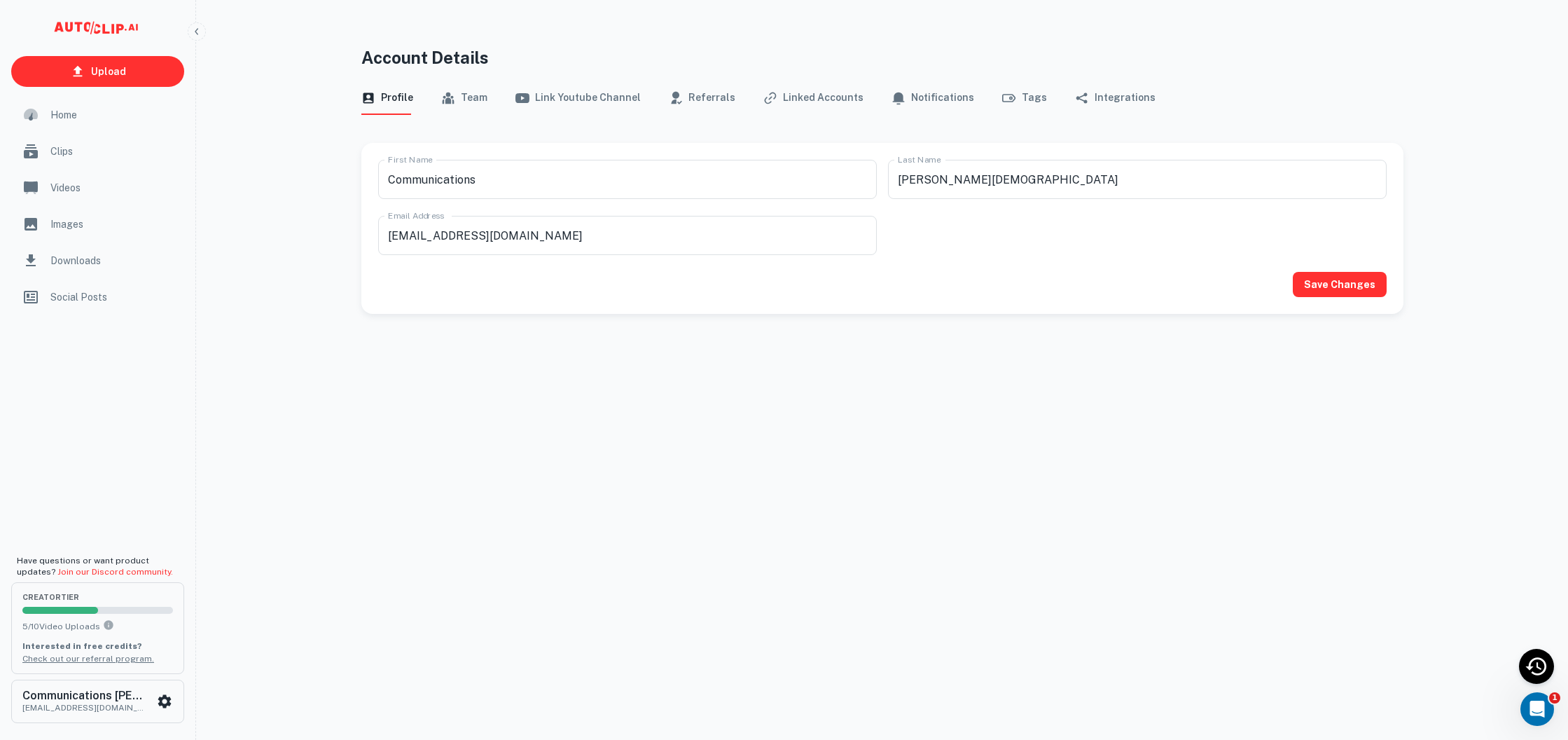
scroll to position [10, 0]
click at [471, 104] on button "Team" at bounding box center [464, 98] width 46 height 34
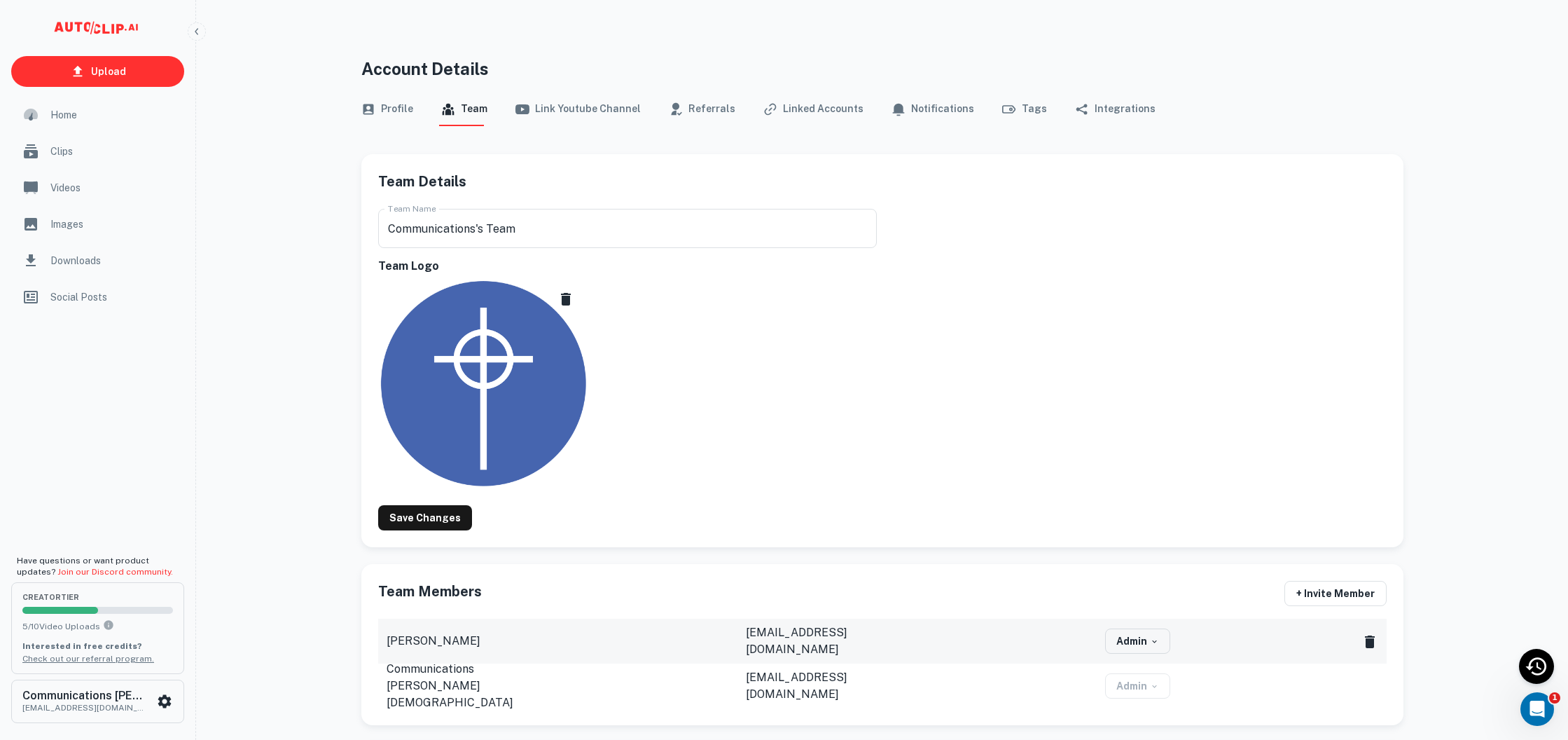
click at [914, 104] on button "Notifications" at bounding box center [933, 109] width 83 height 34
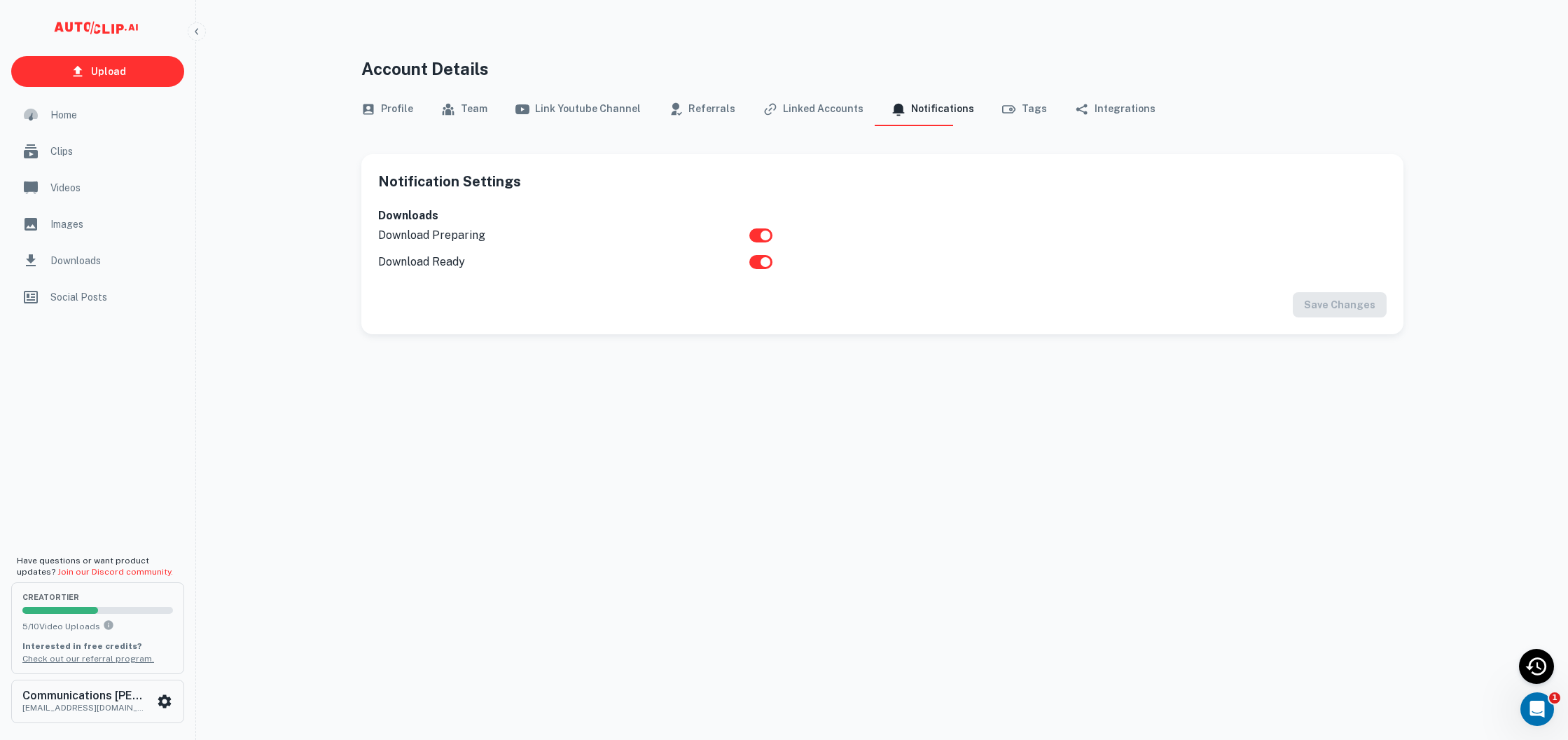
click at [1075, 108] on button "Integrations" at bounding box center [1115, 109] width 80 height 34
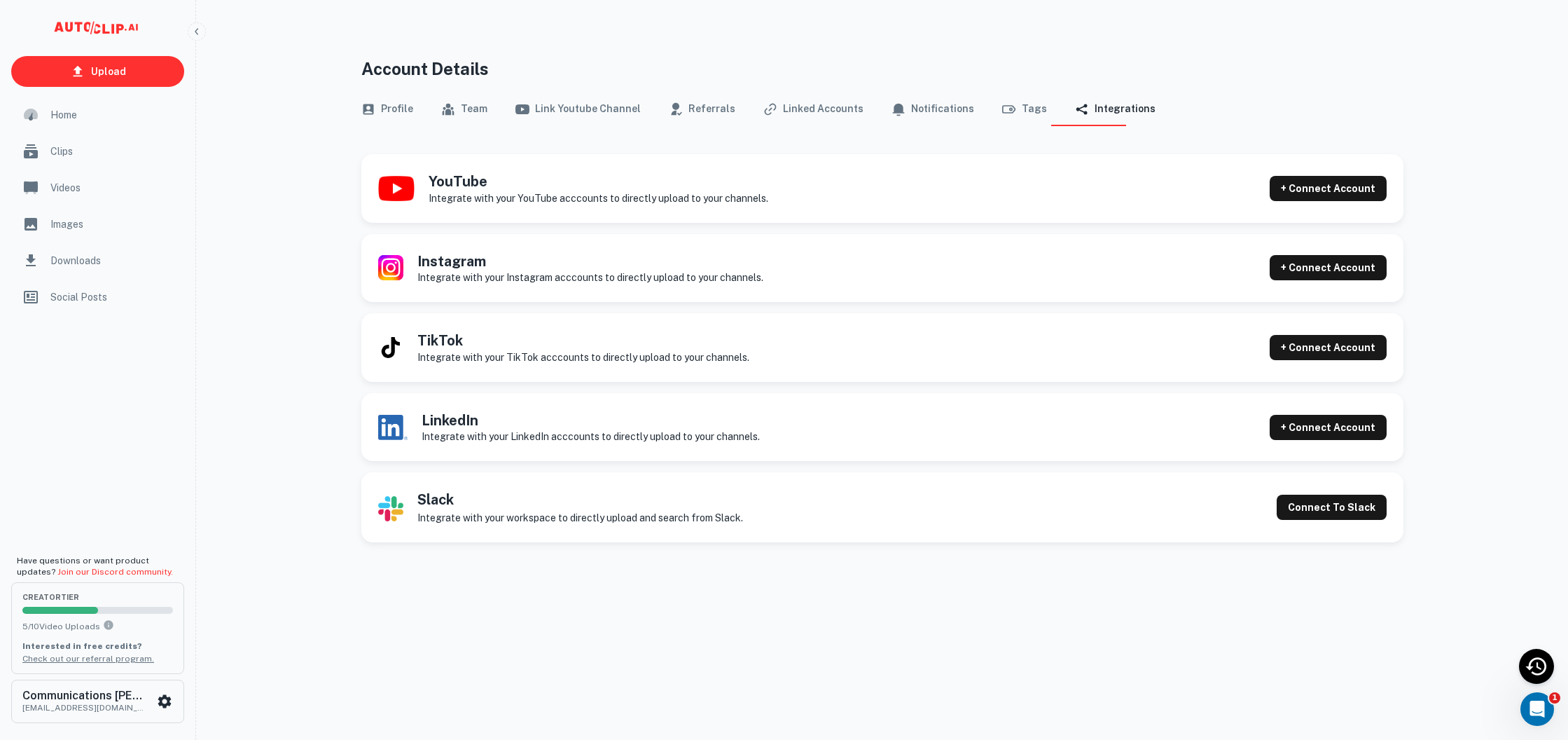
click at [83, 128] on div "Home" at bounding box center [98, 115] width 173 height 34
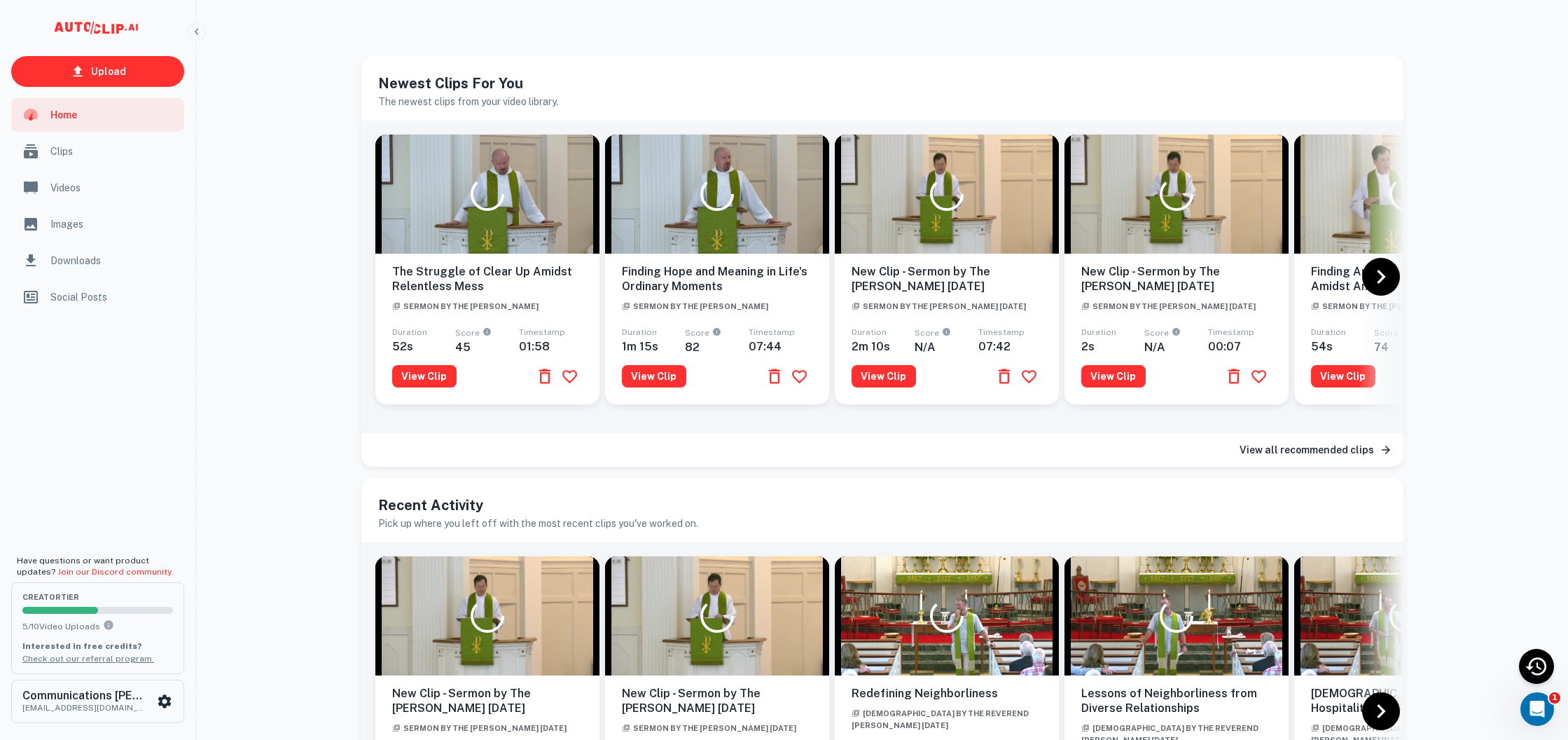
scroll to position [2, 0]
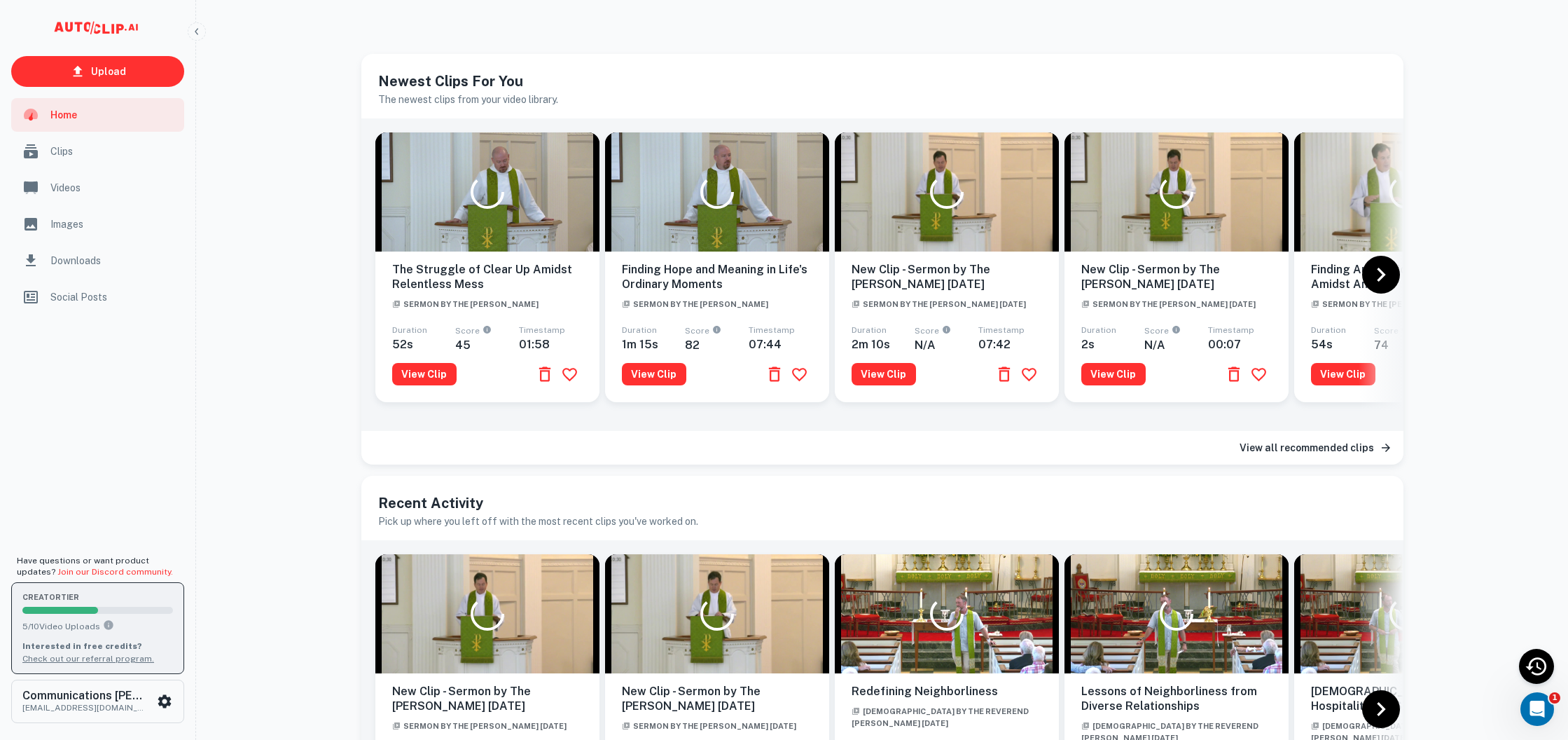
click at [64, 590] on button "creator Tier 5 / 10 Video Uploads Interested in free credits? Check out our ref…" at bounding box center [98, 627] width 173 height 91
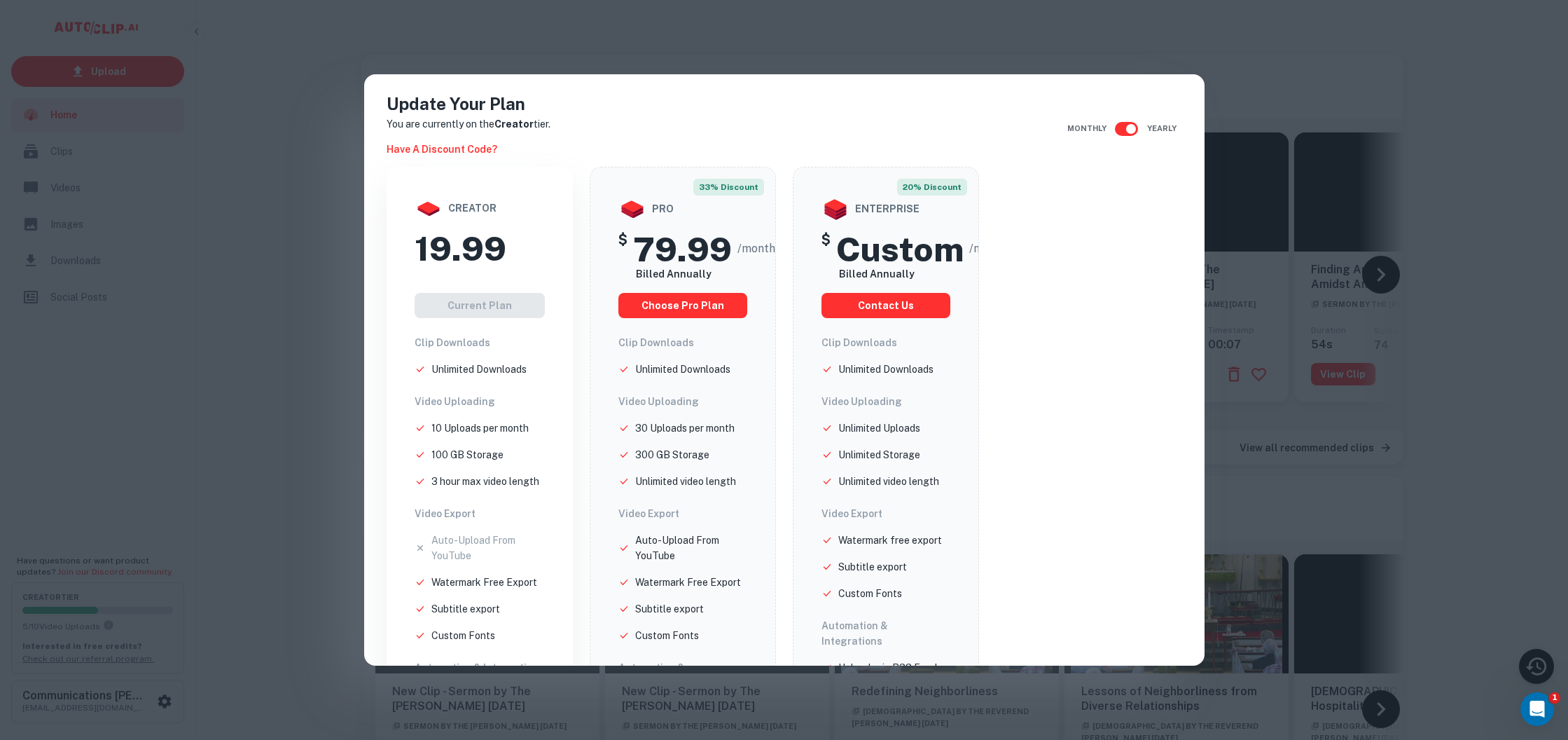
click at [1286, 90] on div "Update Your Plan You are currently on the Creator tier. Have a discount code? M…" at bounding box center [784, 370] width 1568 height 740
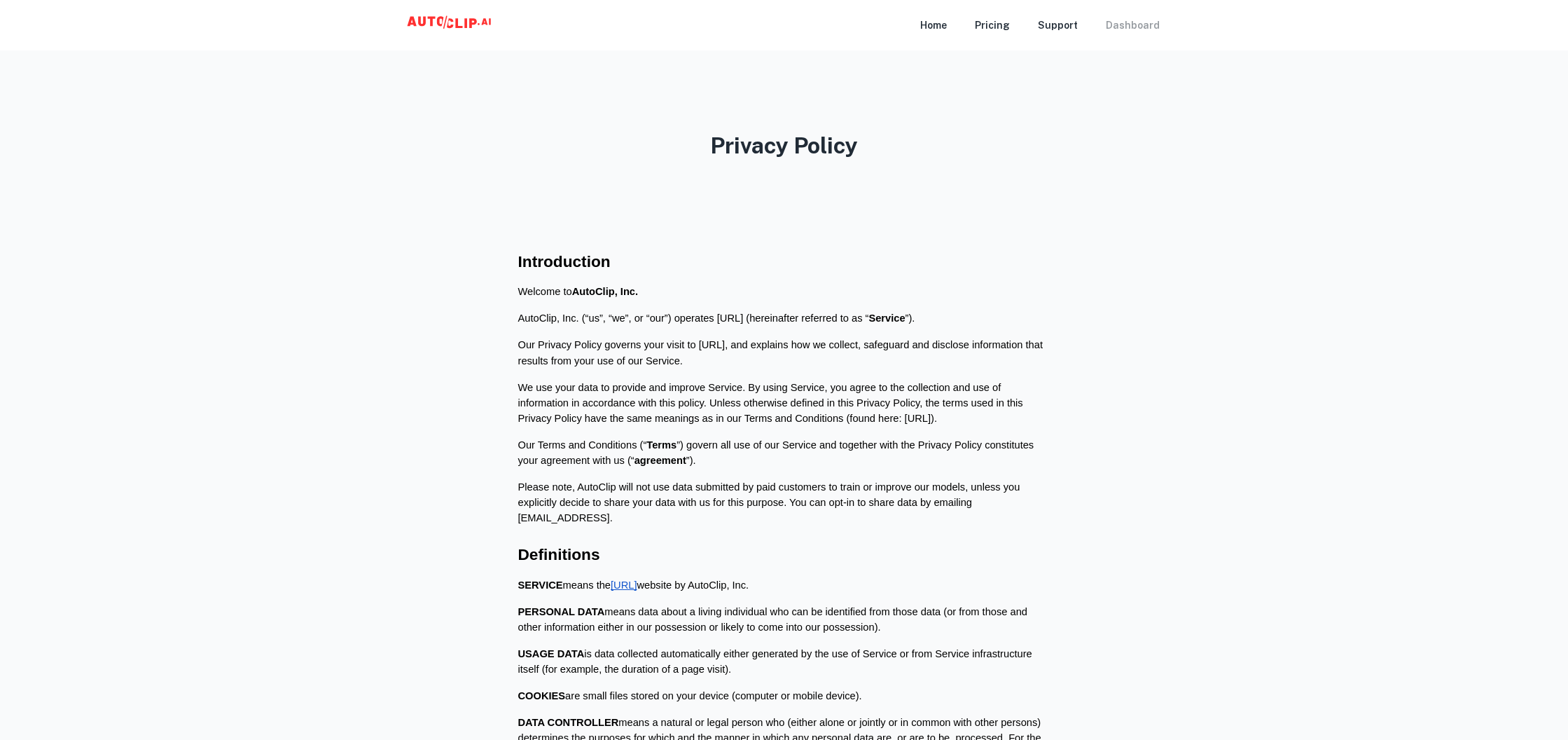
click at [1142, 30] on div "Dashboard" at bounding box center [1132, 25] width 54 height 51
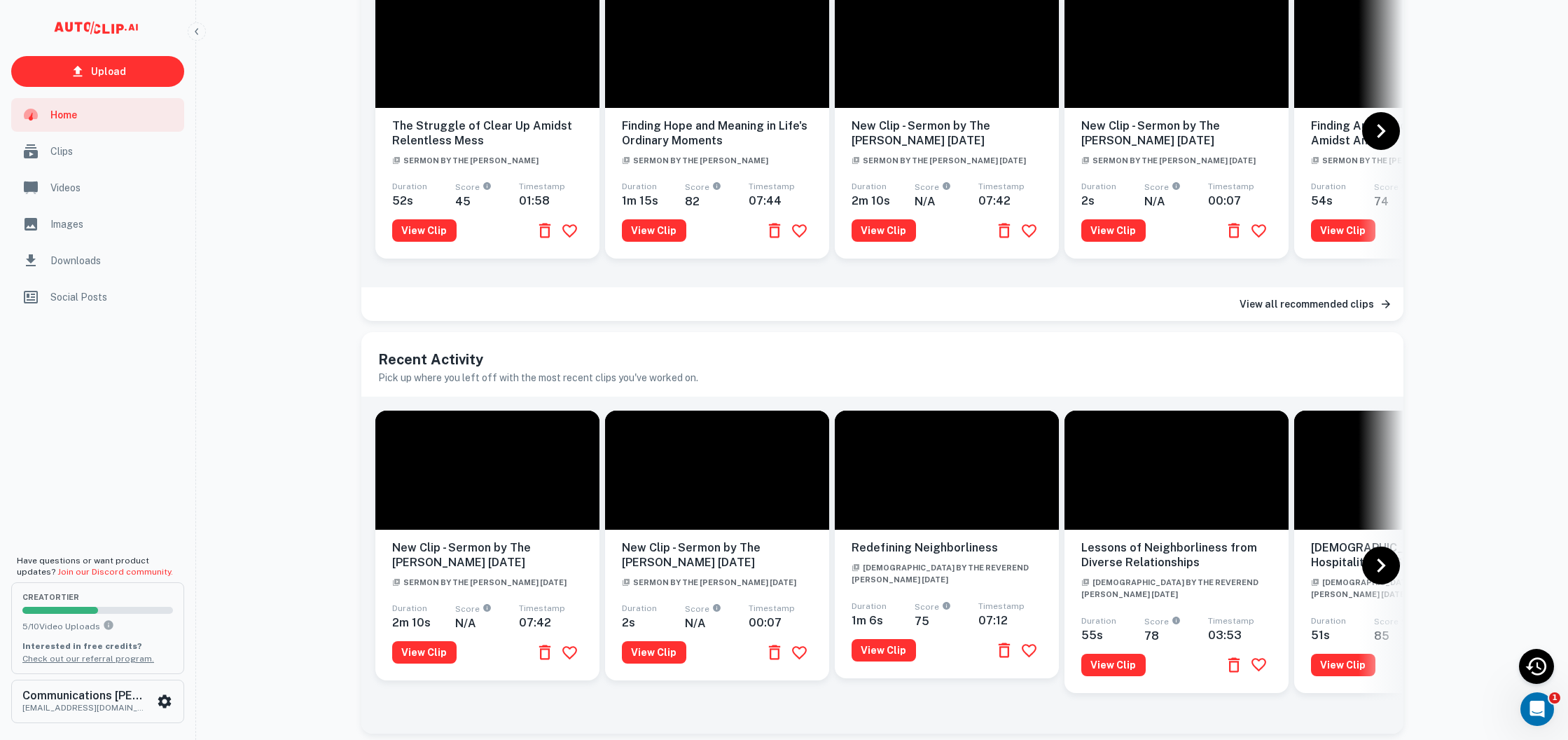
scroll to position [157, 0]
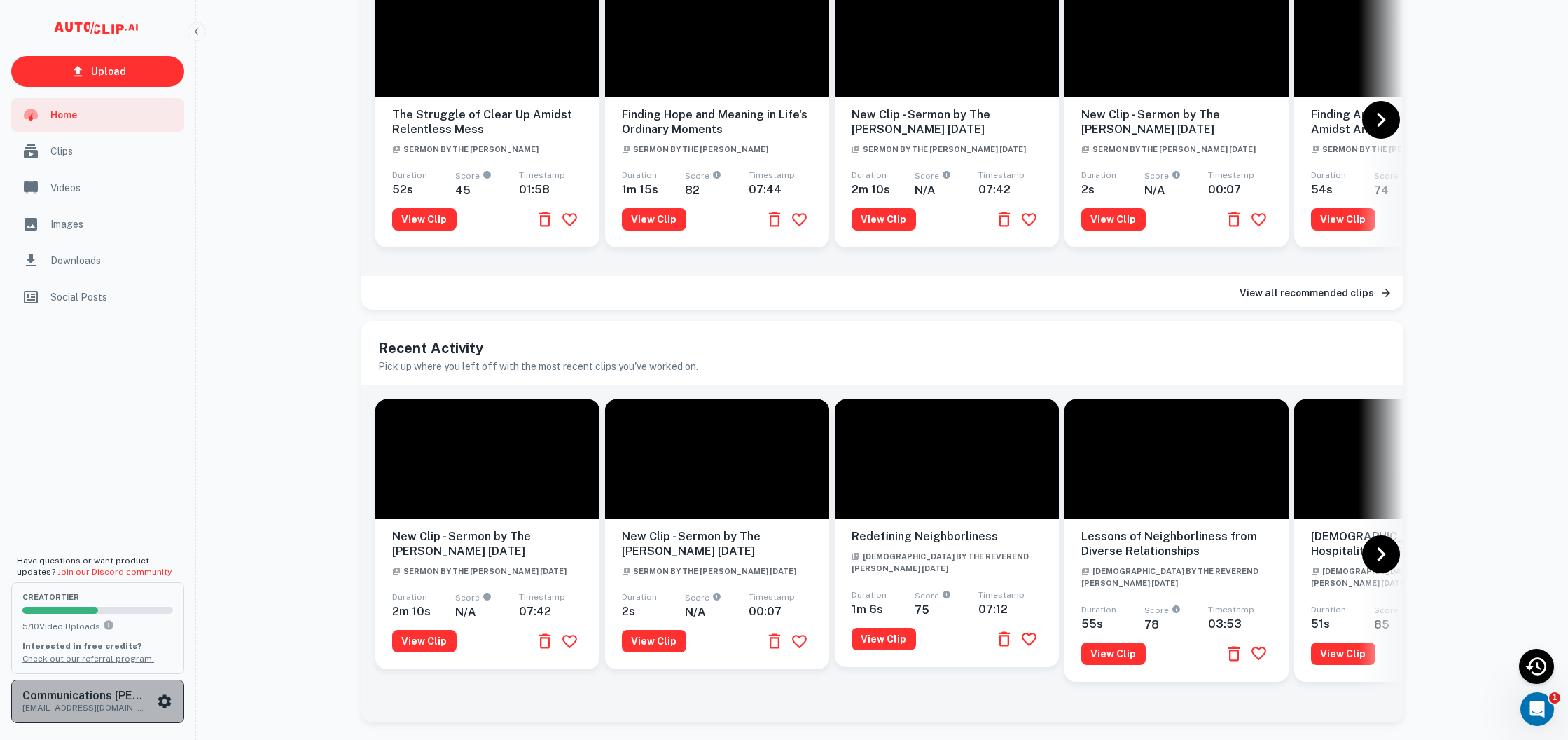
click at [157, 689] on div "Communications [PERSON_NAME][DEMOGRAPHIC_DATA] [EMAIL_ADDRESS][DOMAIN_NAME]" at bounding box center [98, 701] width 150 height 25
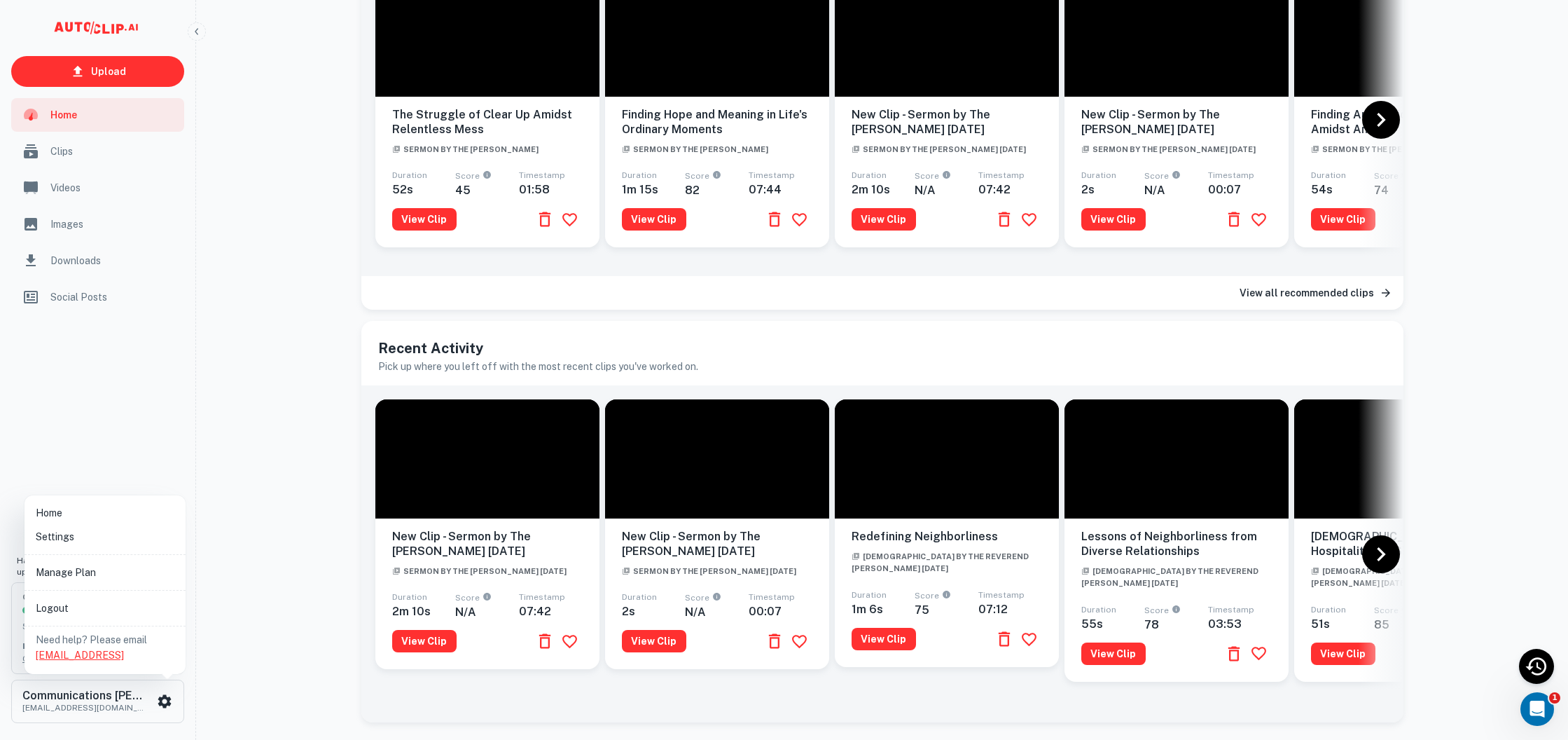
click at [101, 655] on link "[EMAIL_ADDRESS]" at bounding box center [80, 654] width 88 height 11
click at [83, 507] on li "Home" at bounding box center [104, 513] width 150 height 24
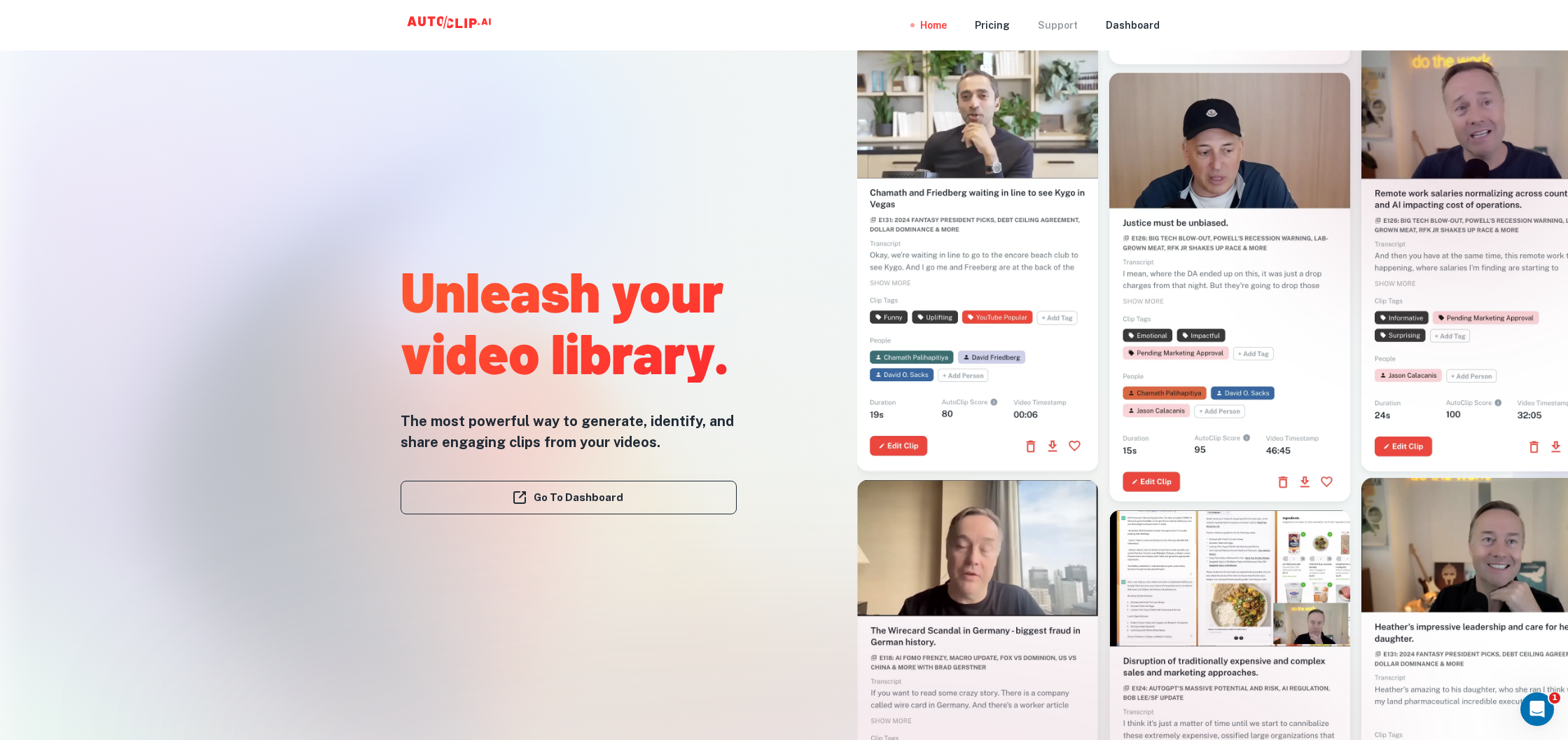
click at [1064, 30] on div "Support" at bounding box center [1058, 25] width 40 height 51
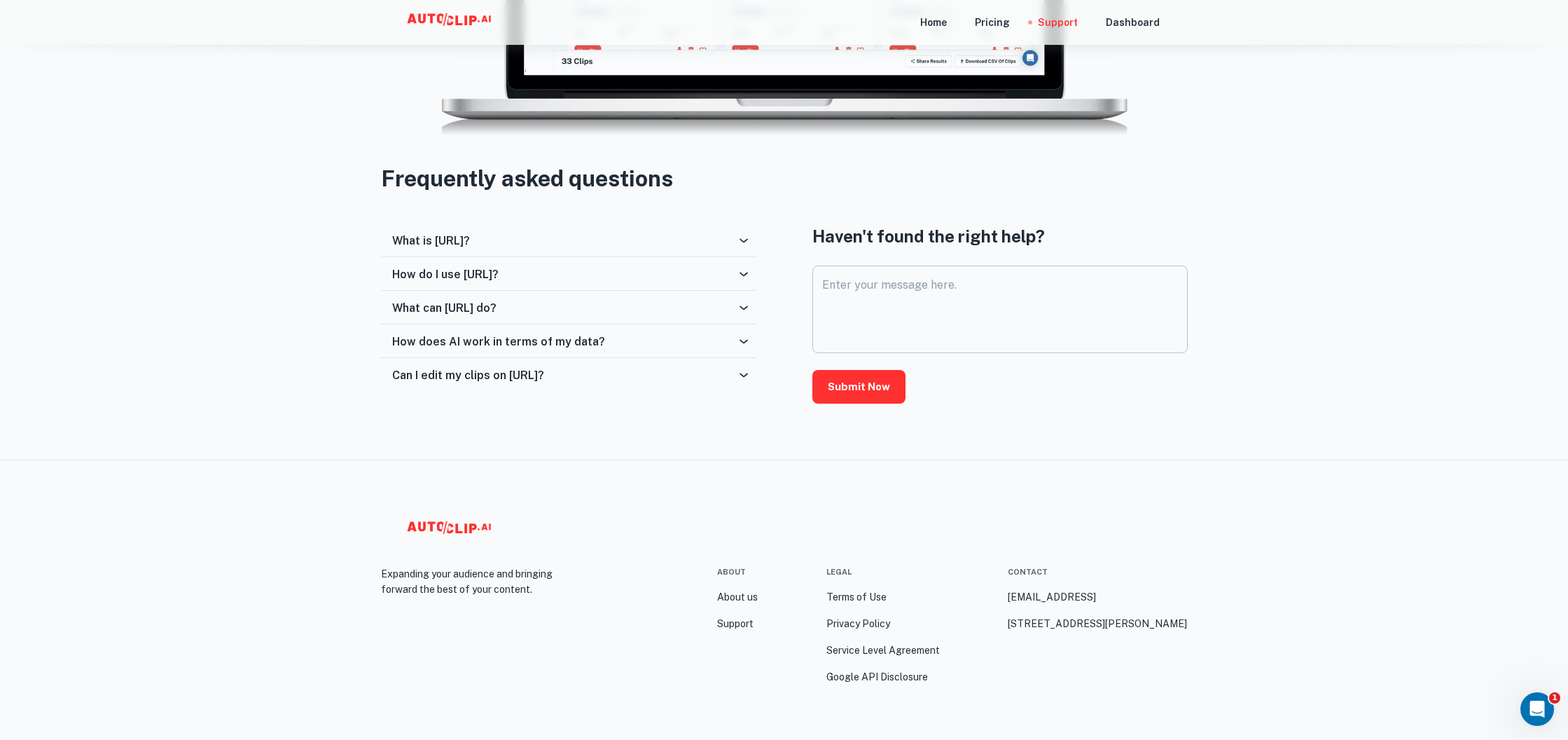
scroll to position [427, 0]
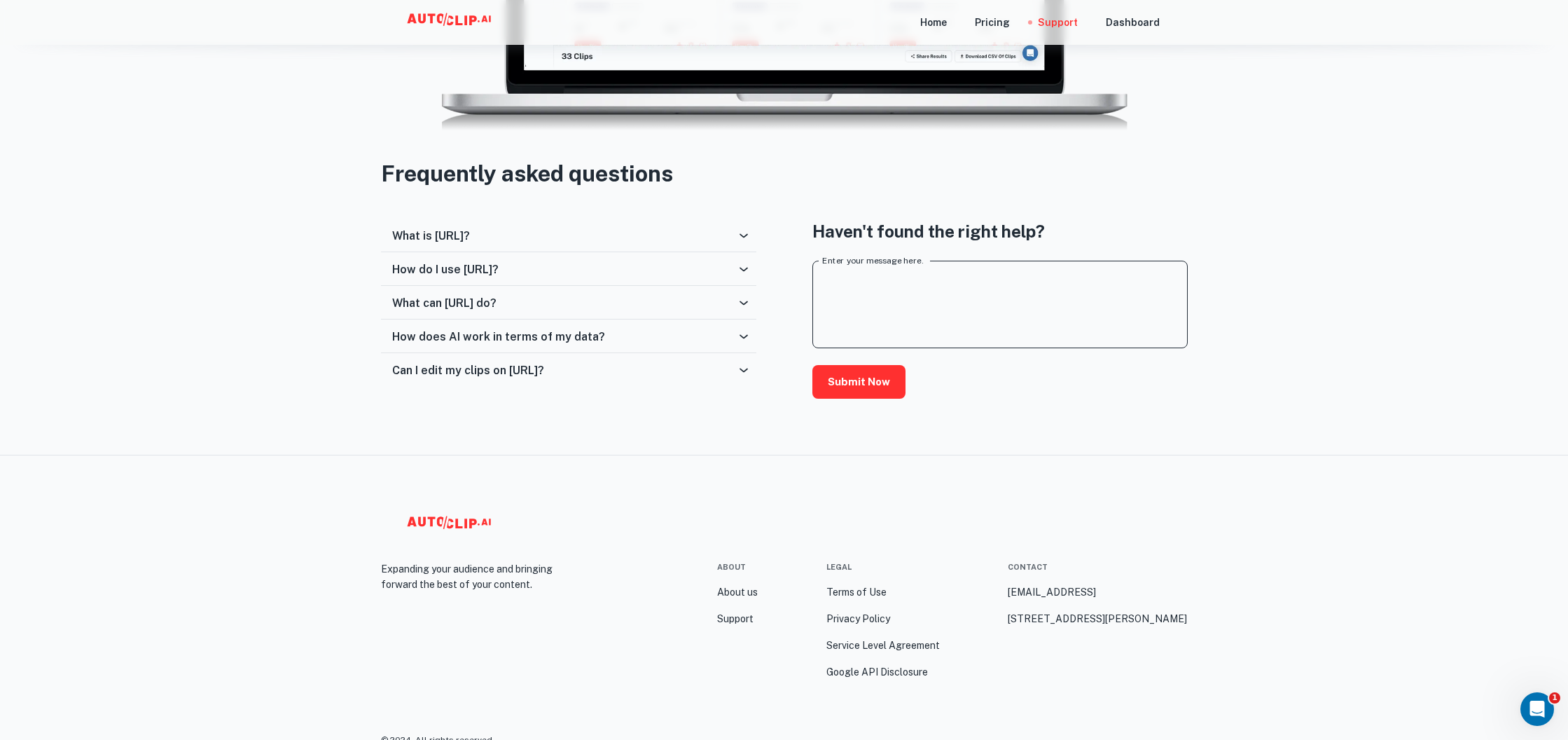
click at [910, 314] on textarea "Enter your message here." at bounding box center [1000, 305] width 356 height 64
type textarea "How do I cancel my account?"
click at [867, 385] on button "Submit Now" at bounding box center [859, 382] width 93 height 34
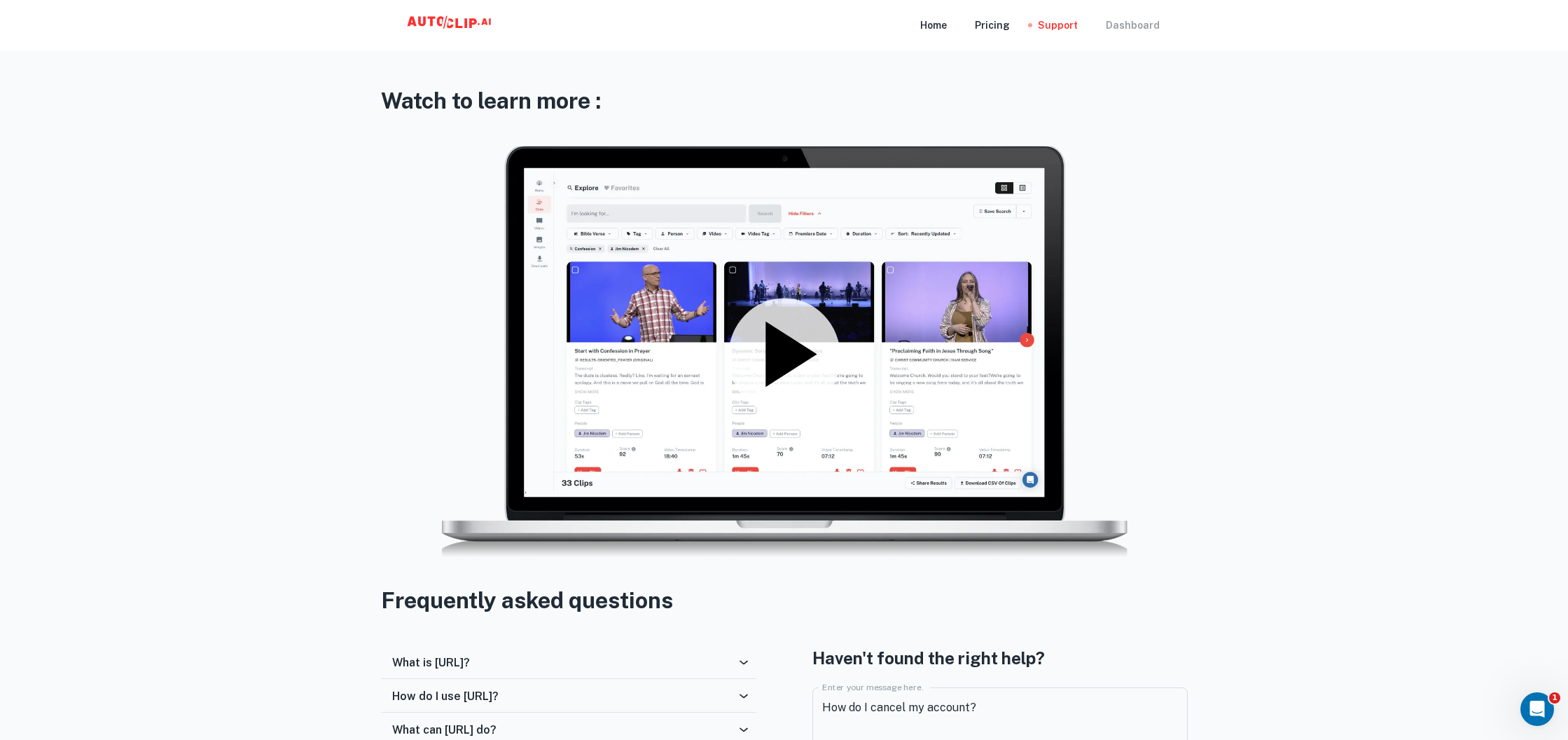
click at [1120, 25] on div "Dashboard" at bounding box center [1132, 25] width 54 height 51
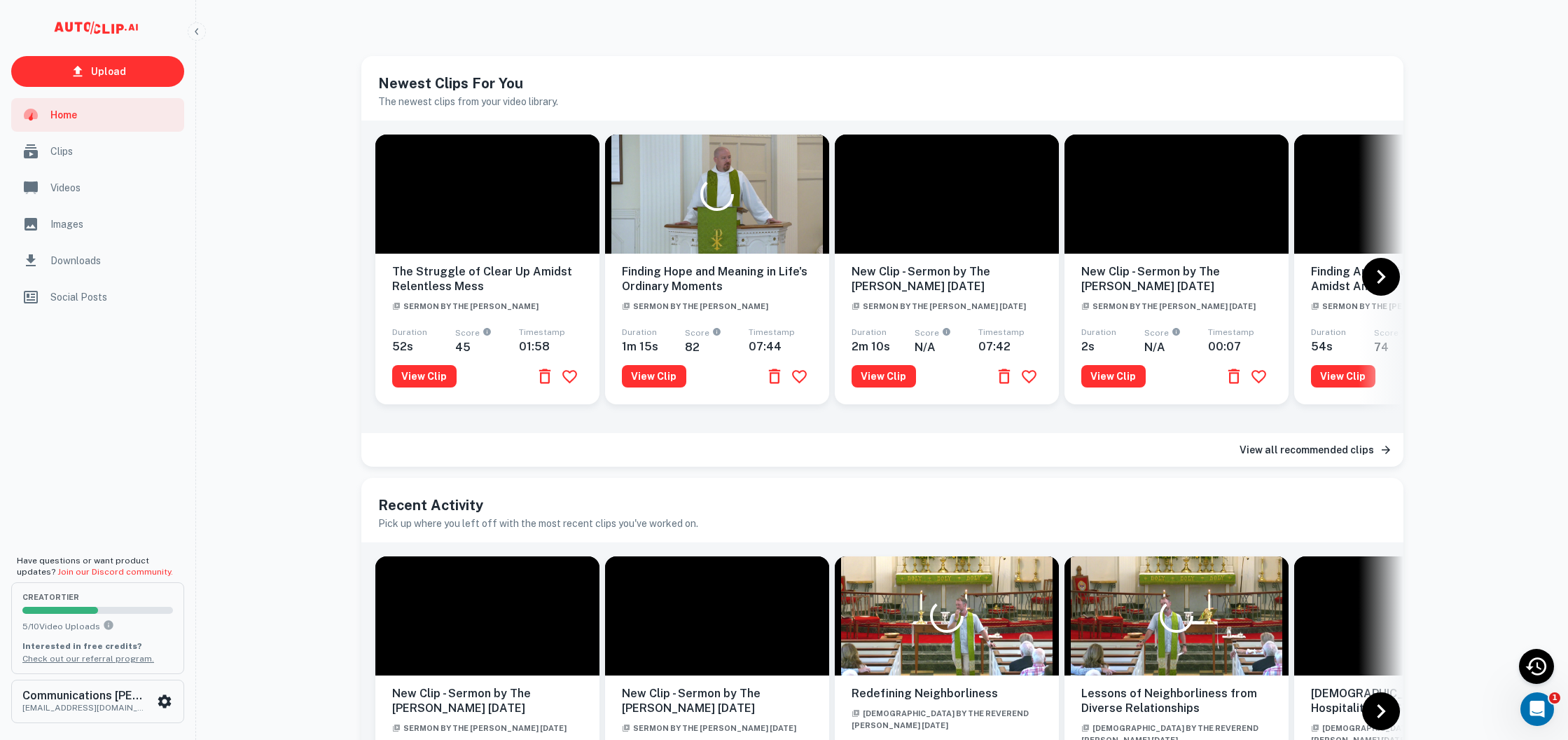
click at [253, 37] on div "Upload Home Clips Videos Images Downloads Social Posts Have questions or want p…" at bounding box center [784, 462] width 1568 height 902
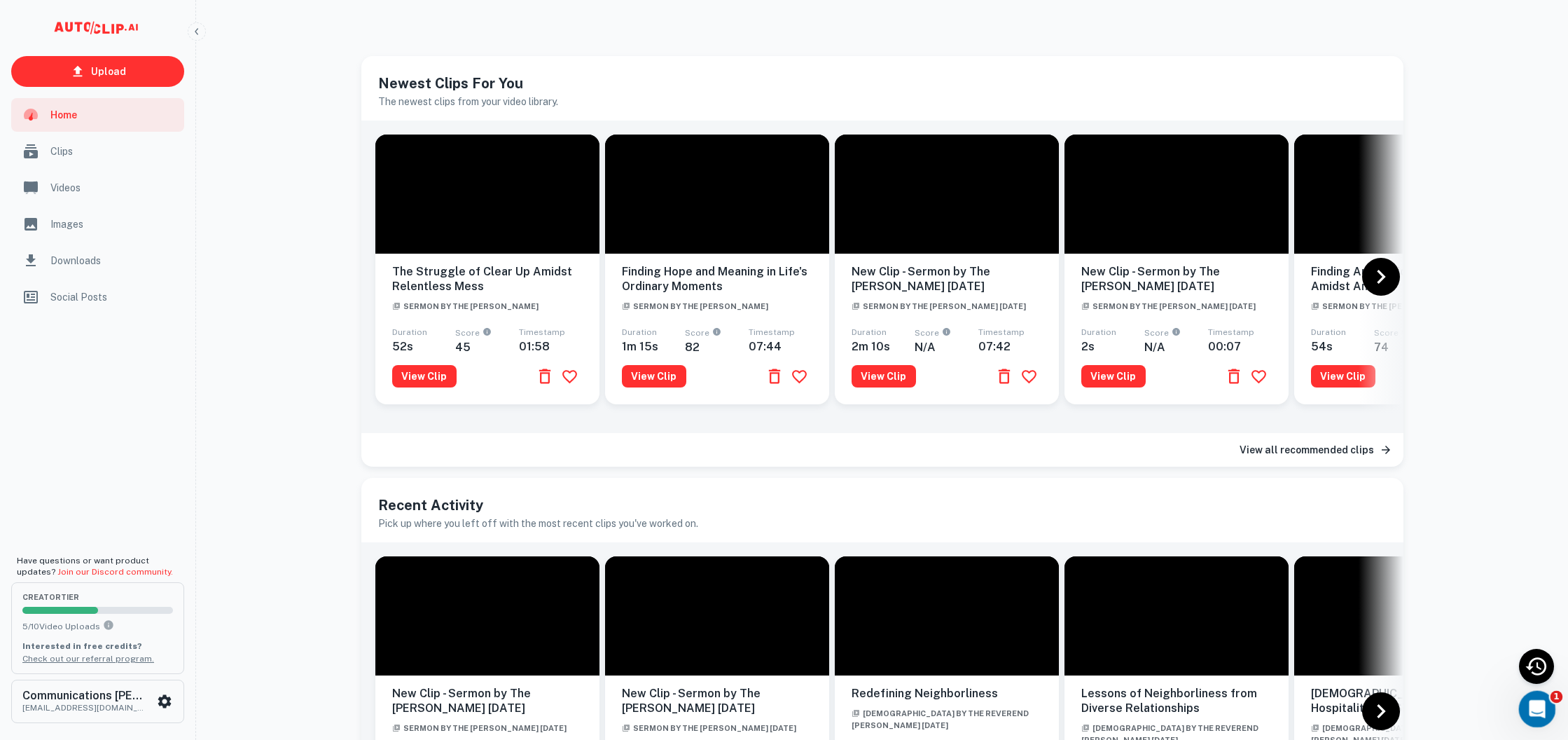
click at [1531, 715] on div "Open Intercom Messenger" at bounding box center [1535, 707] width 46 height 46
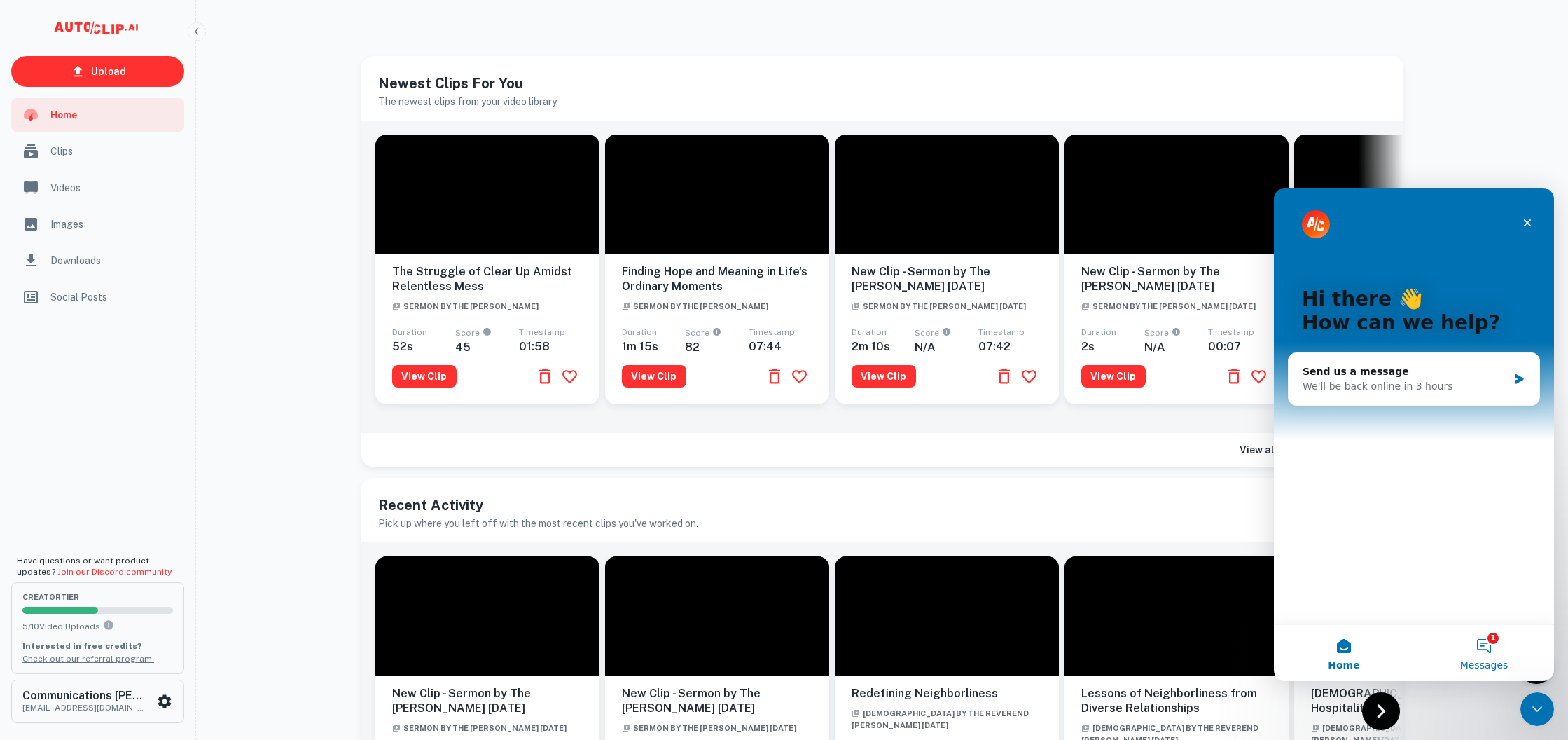
click at [1479, 646] on button "1 Messages" at bounding box center [1484, 653] width 140 height 56
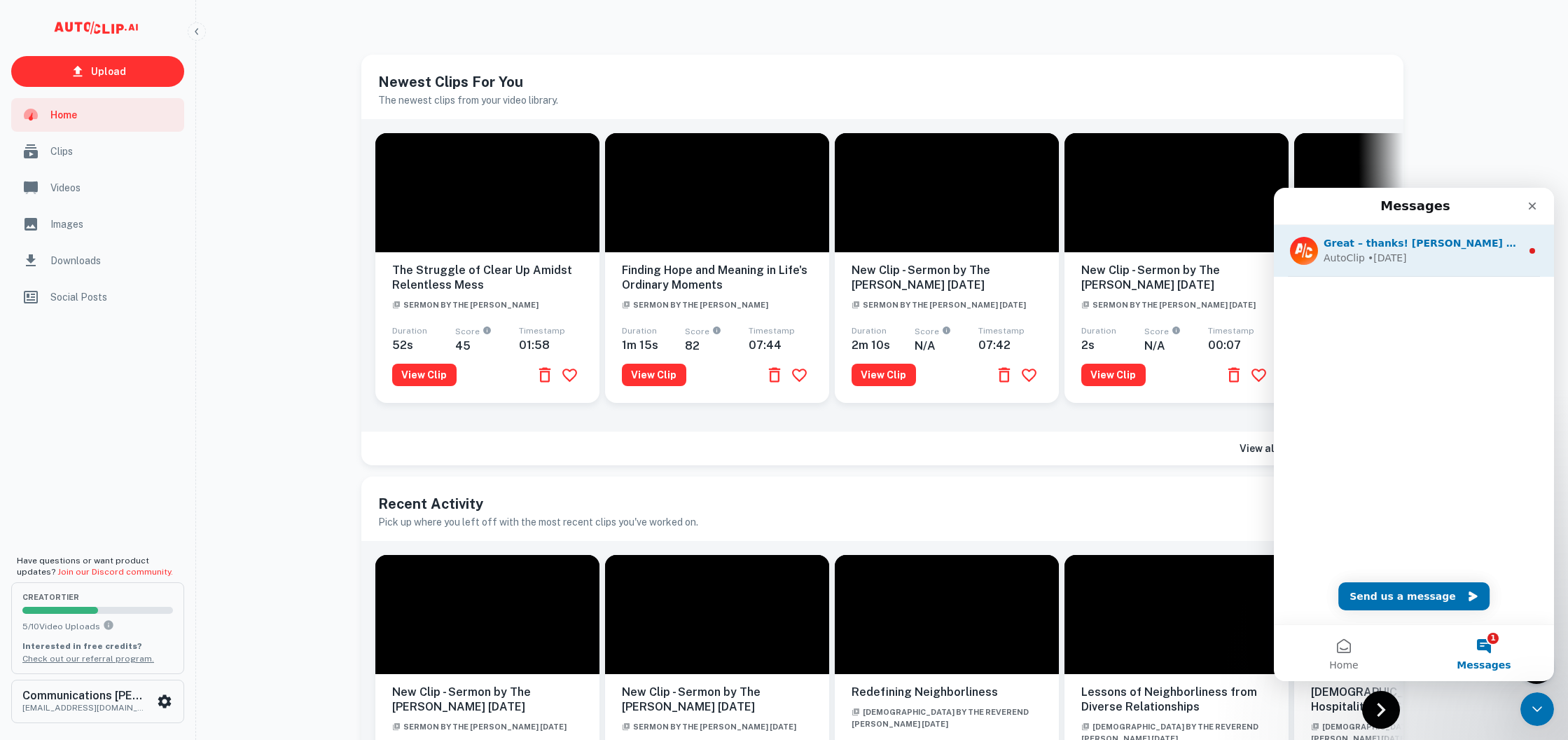
click at [1379, 247] on span "Great – thanks! [PERSON_NAME] Director of Communications [PHONE_NUMBER]" at bounding box center [1543, 243] width 440 height 11
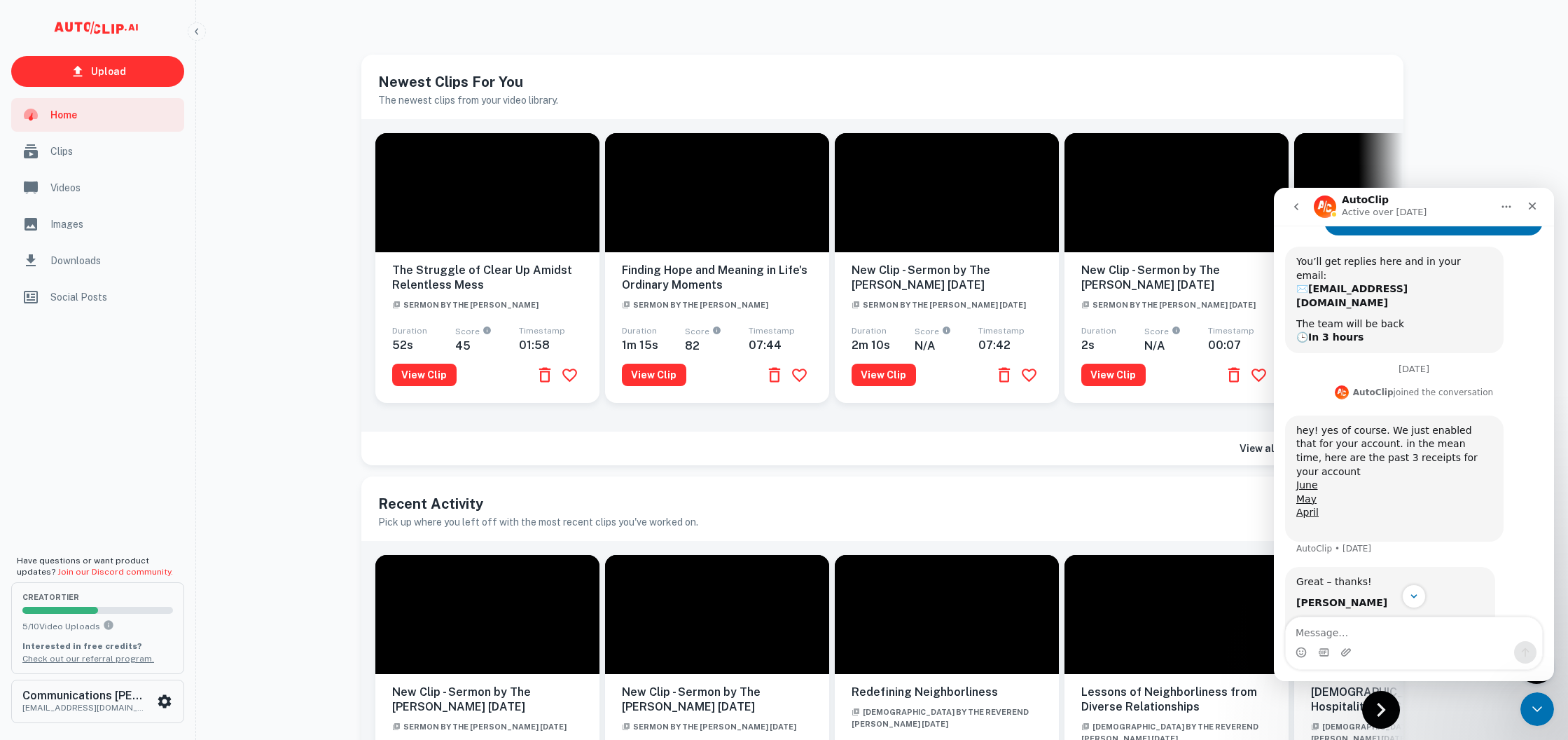
scroll to position [307, 0]
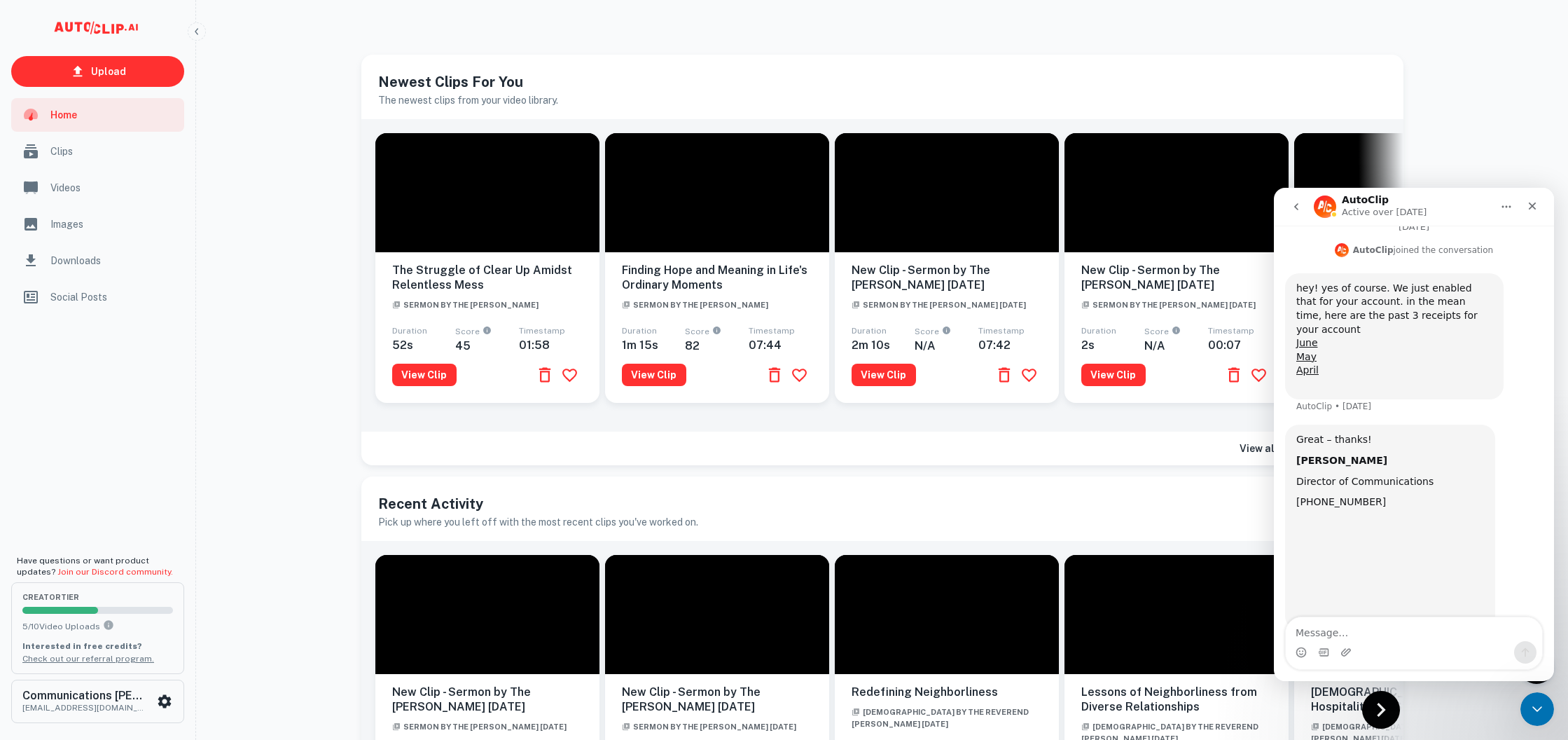
click at [1298, 206] on icon "go back" at bounding box center [1296, 206] width 11 height 11
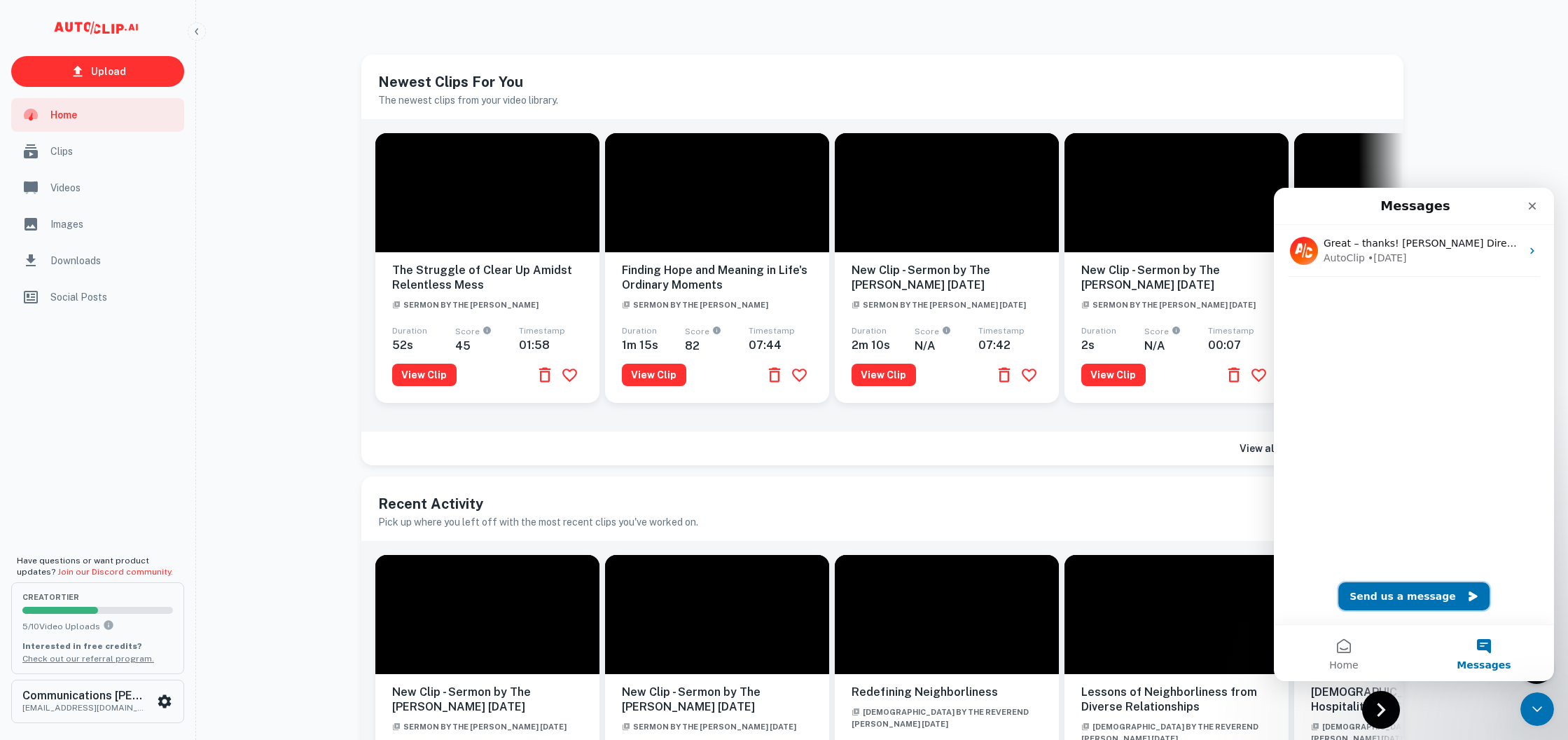
click at [1388, 597] on button "Send us a message" at bounding box center [1414, 596] width 151 height 28
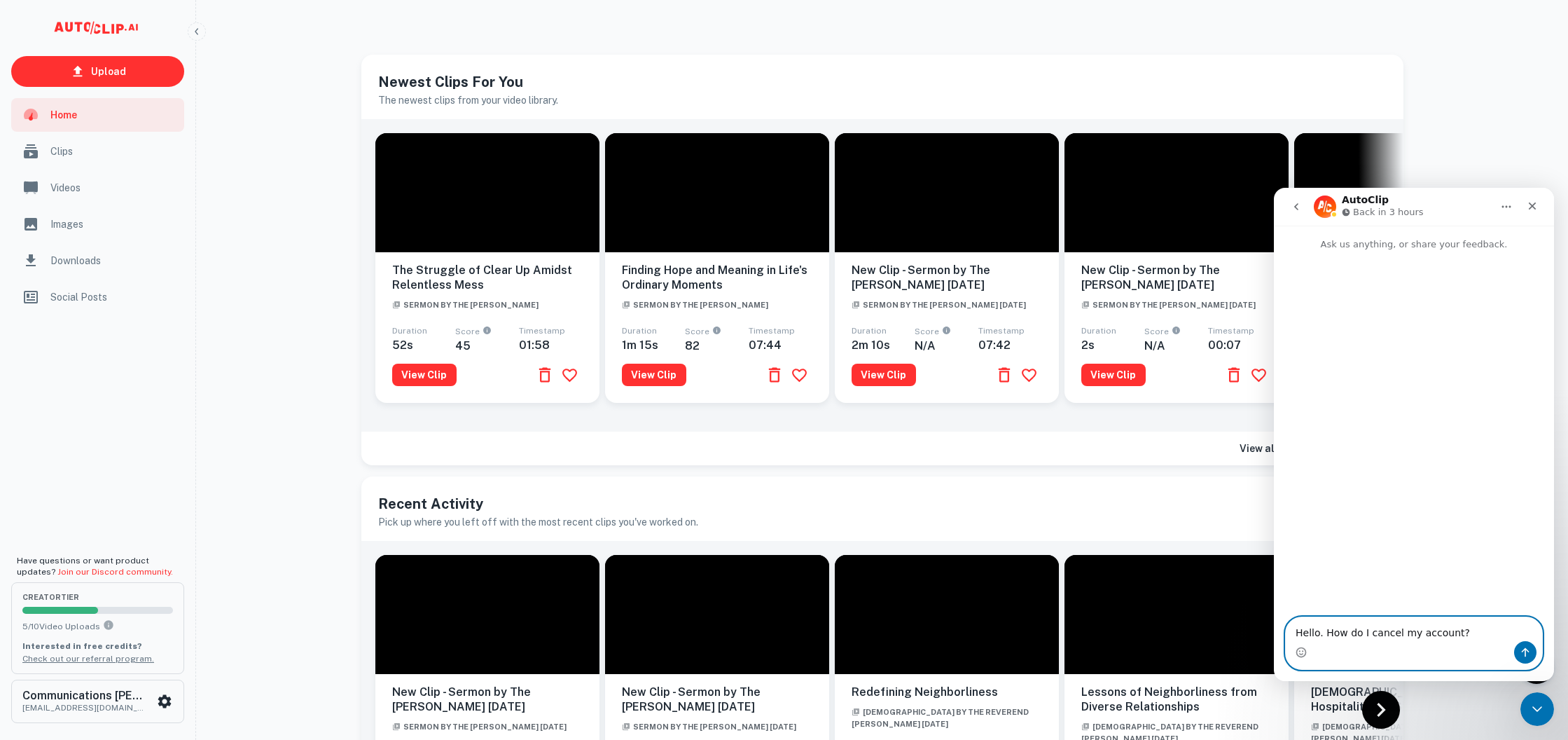
type textarea "Hello. How do I cancel my account?"
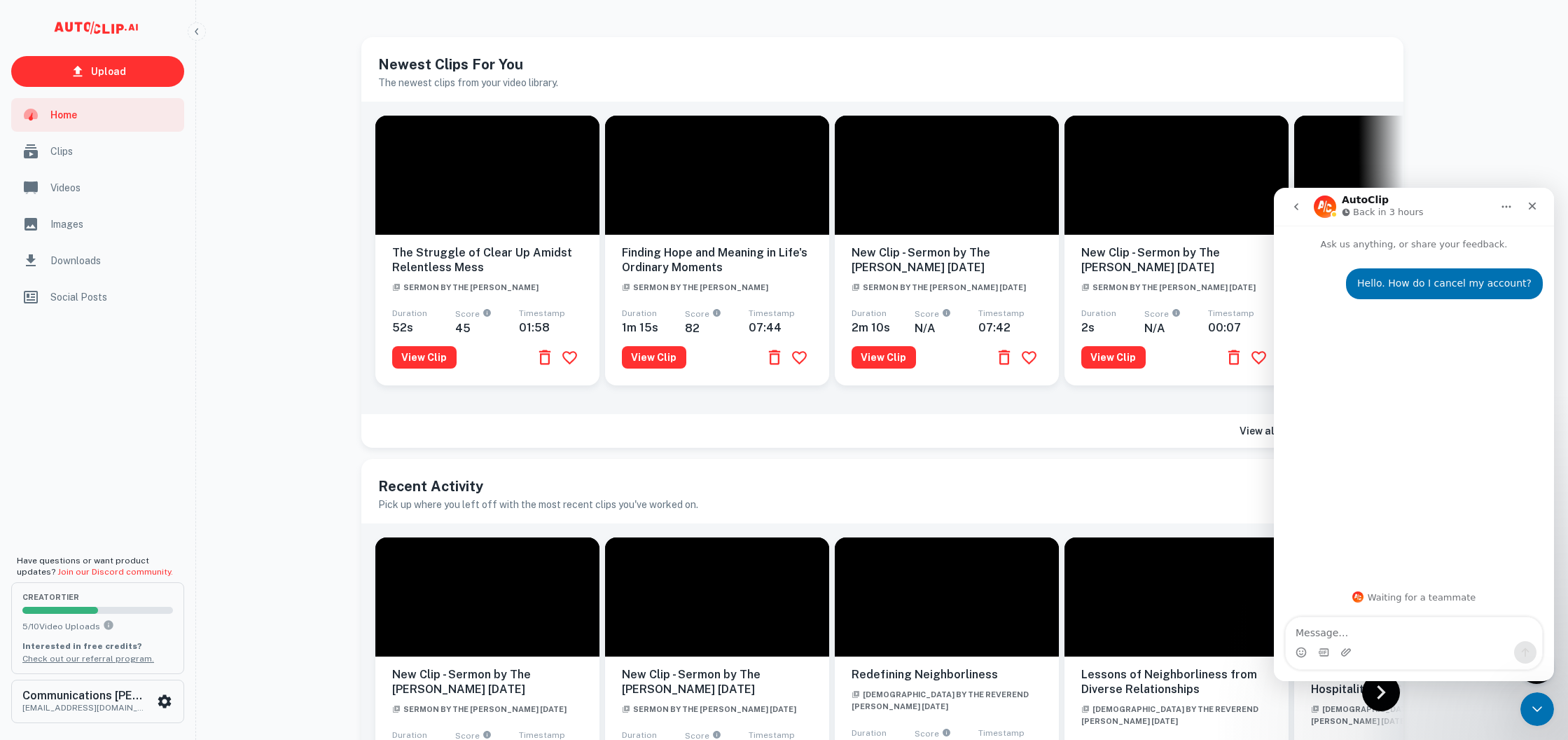
scroll to position [36, 0]
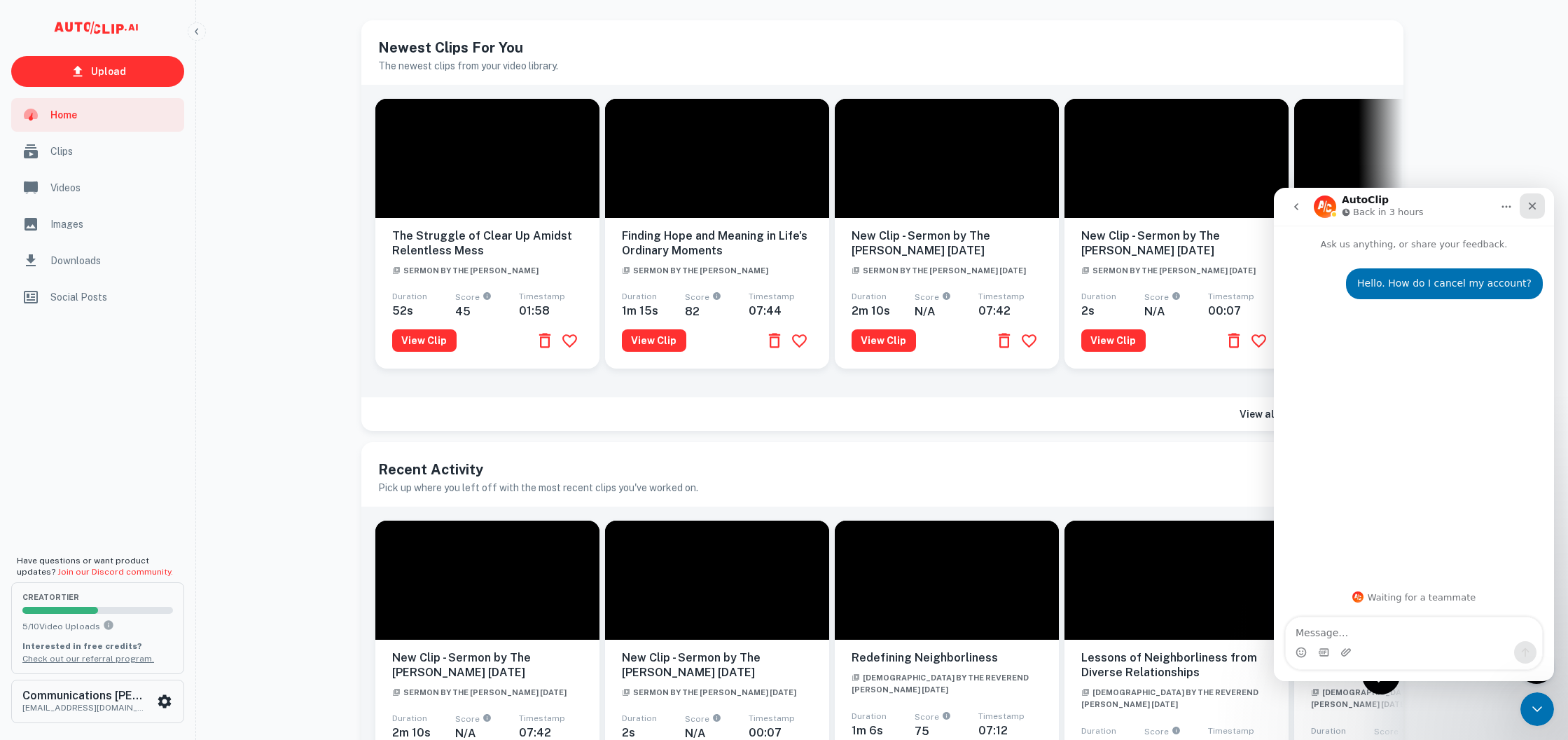
click at [1534, 205] on icon "Close" at bounding box center [1532, 206] width 11 height 11
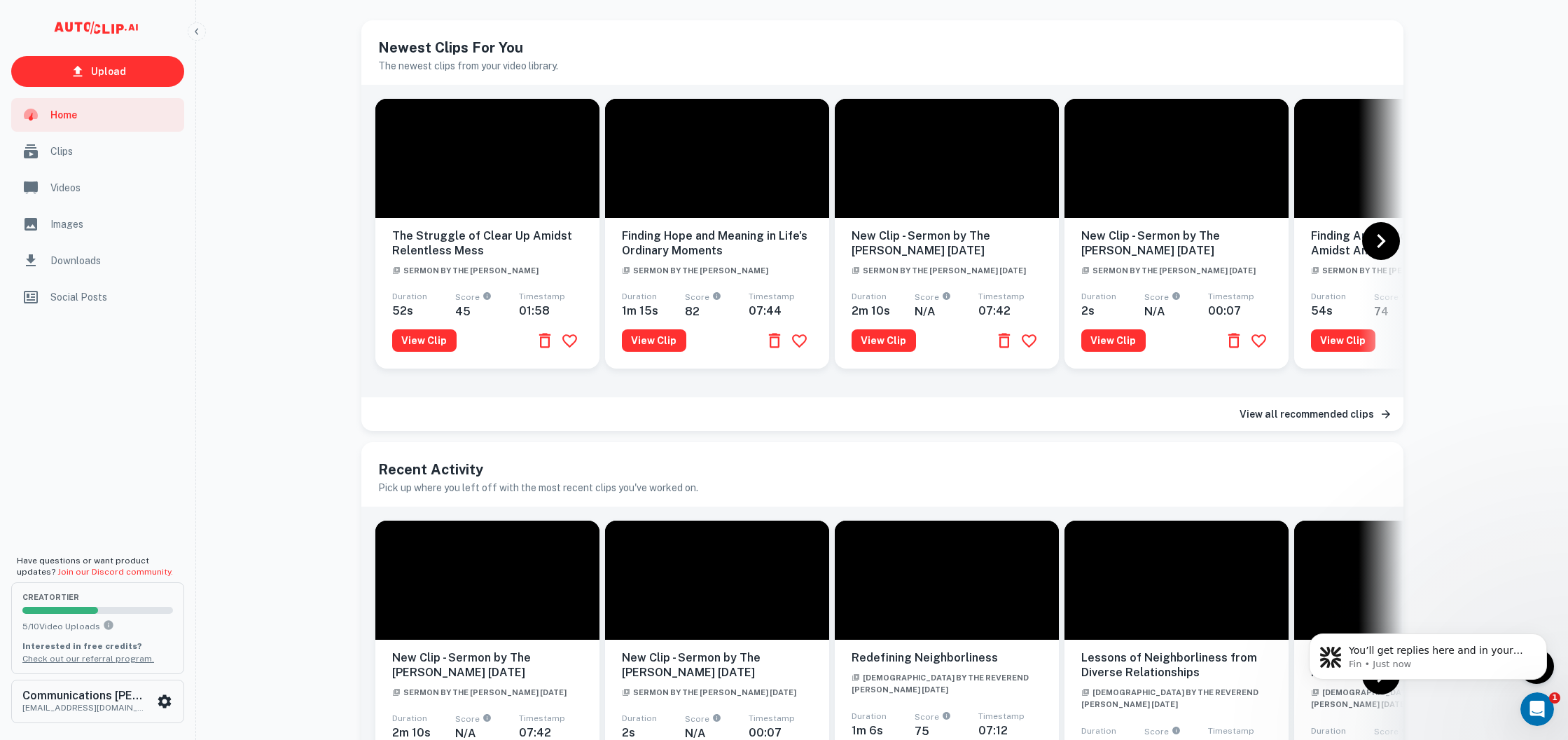
scroll to position [0, 0]
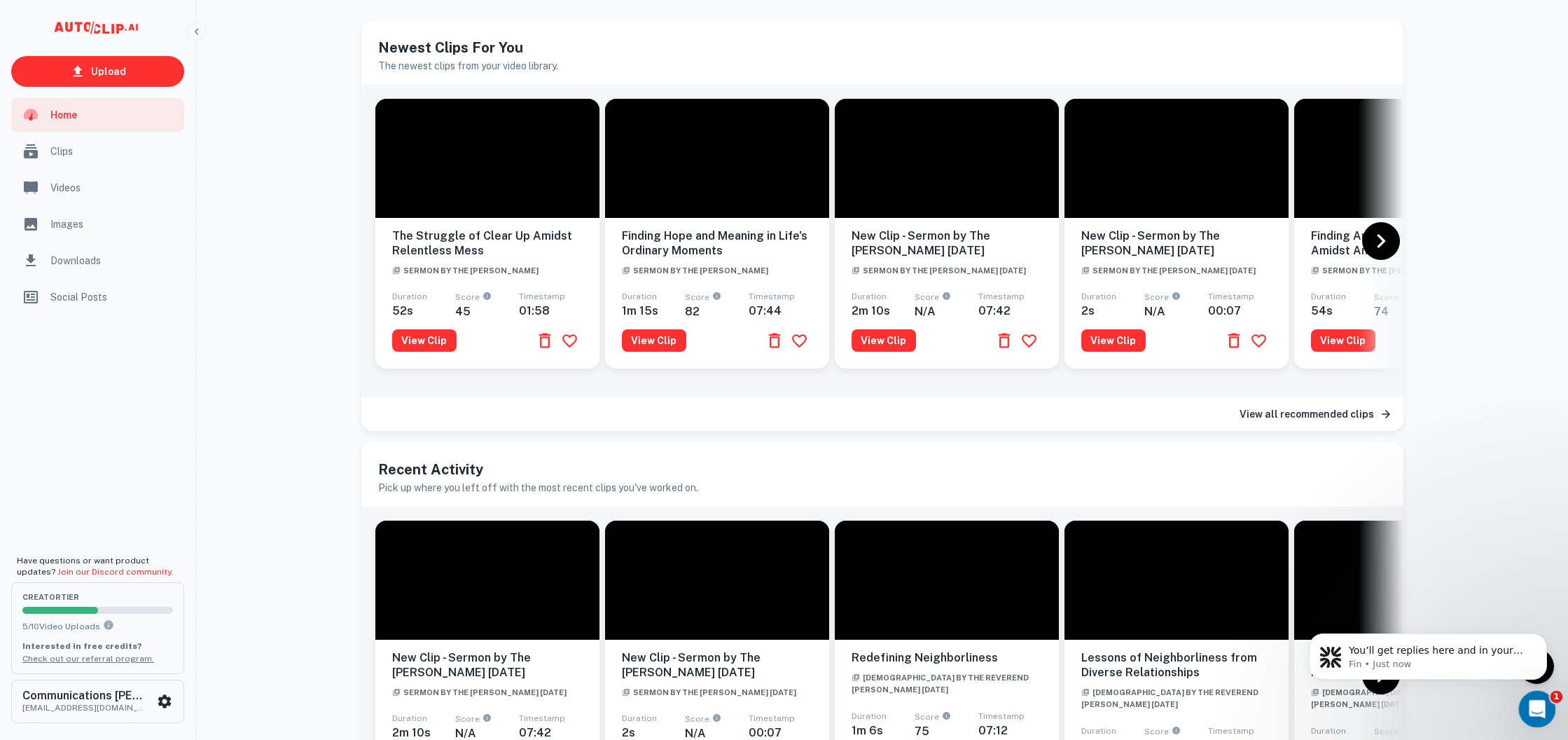
click at [1526, 712] on div "Open Intercom Messenger" at bounding box center [1535, 707] width 46 height 46
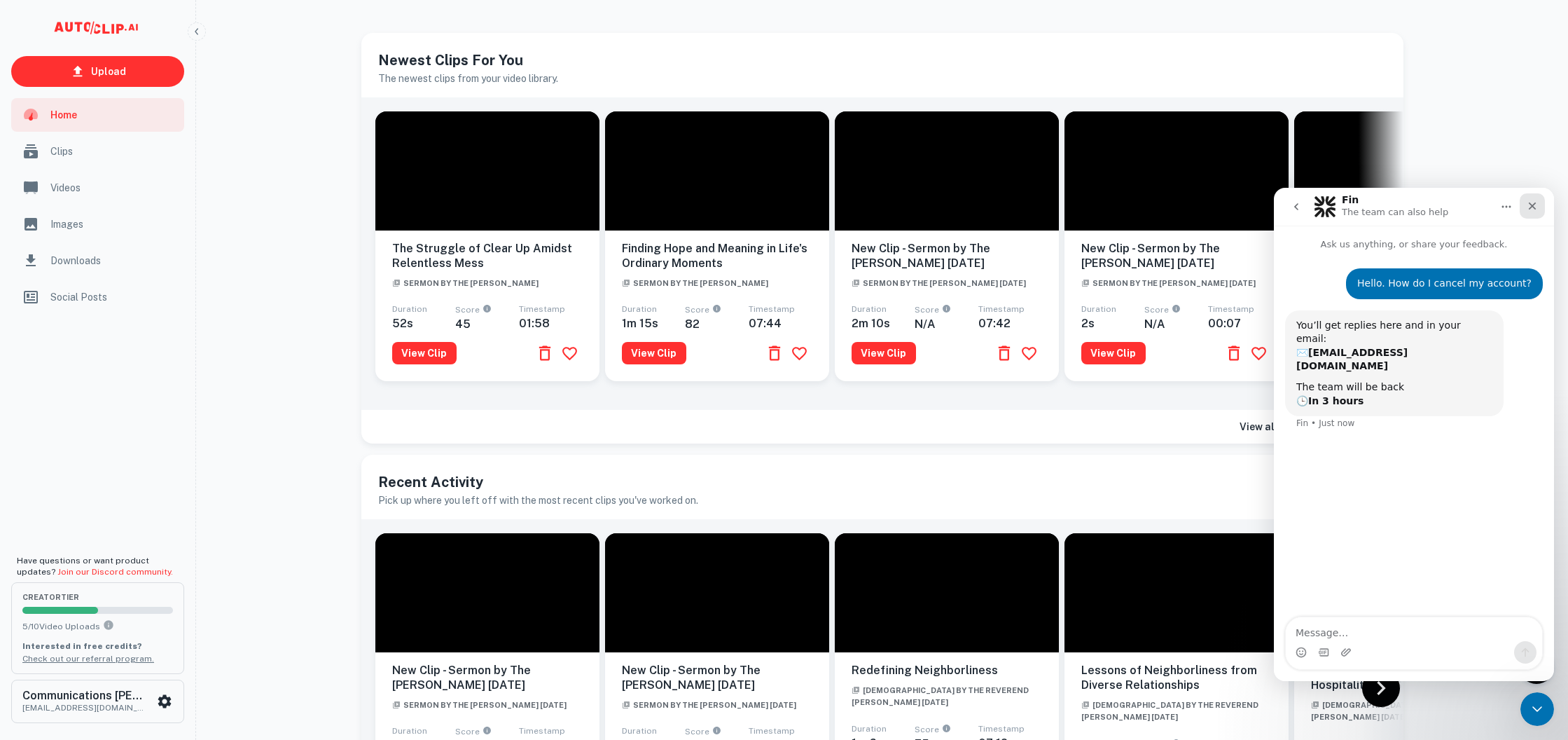
scroll to position [22, 0]
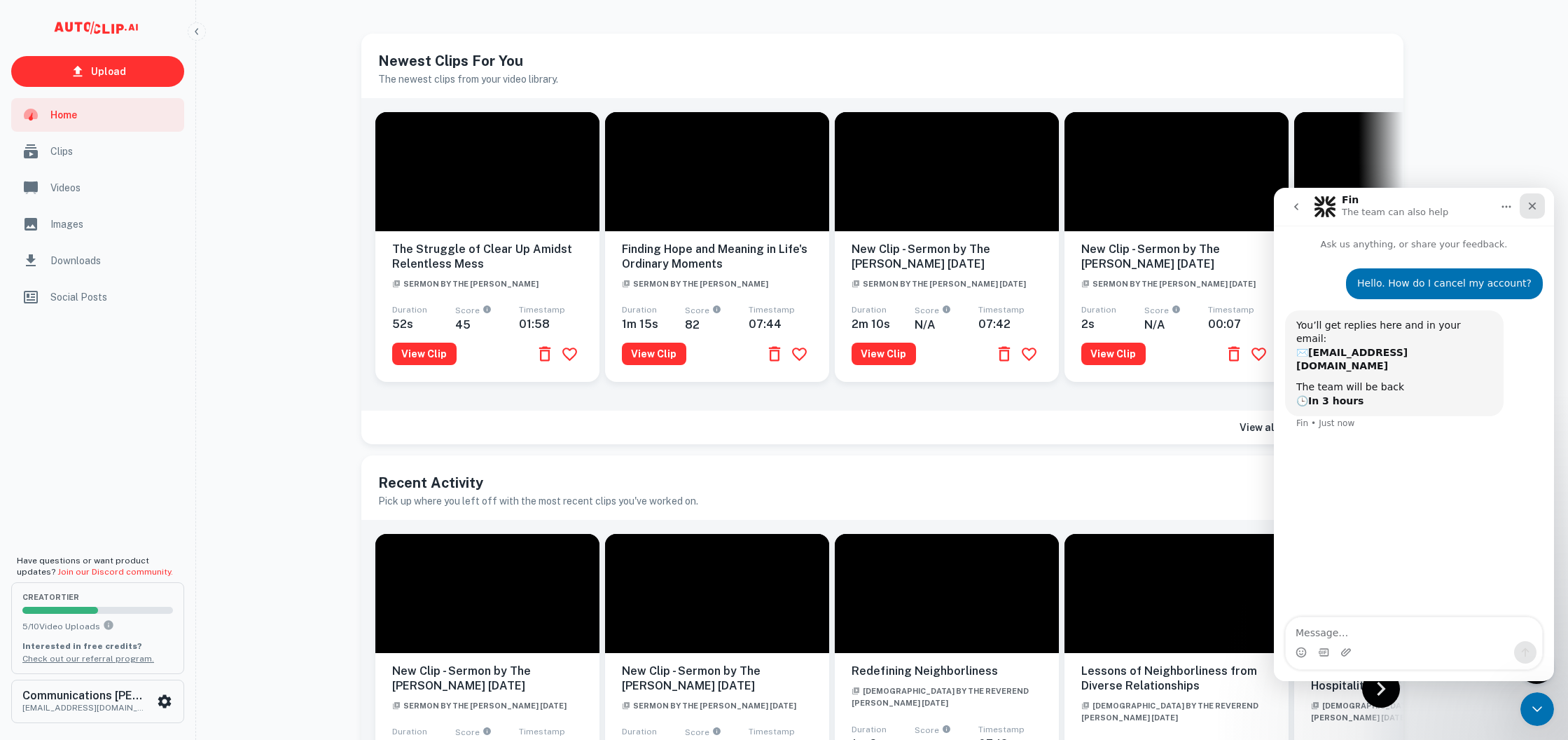
drag, startPoint x: 1532, startPoint y: 206, endPoint x: 2806, endPoint y: 393, distance: 1287.7
click at [1533, 206] on icon "Close" at bounding box center [1532, 206] width 7 height 7
